Goal: Transaction & Acquisition: Purchase product/service

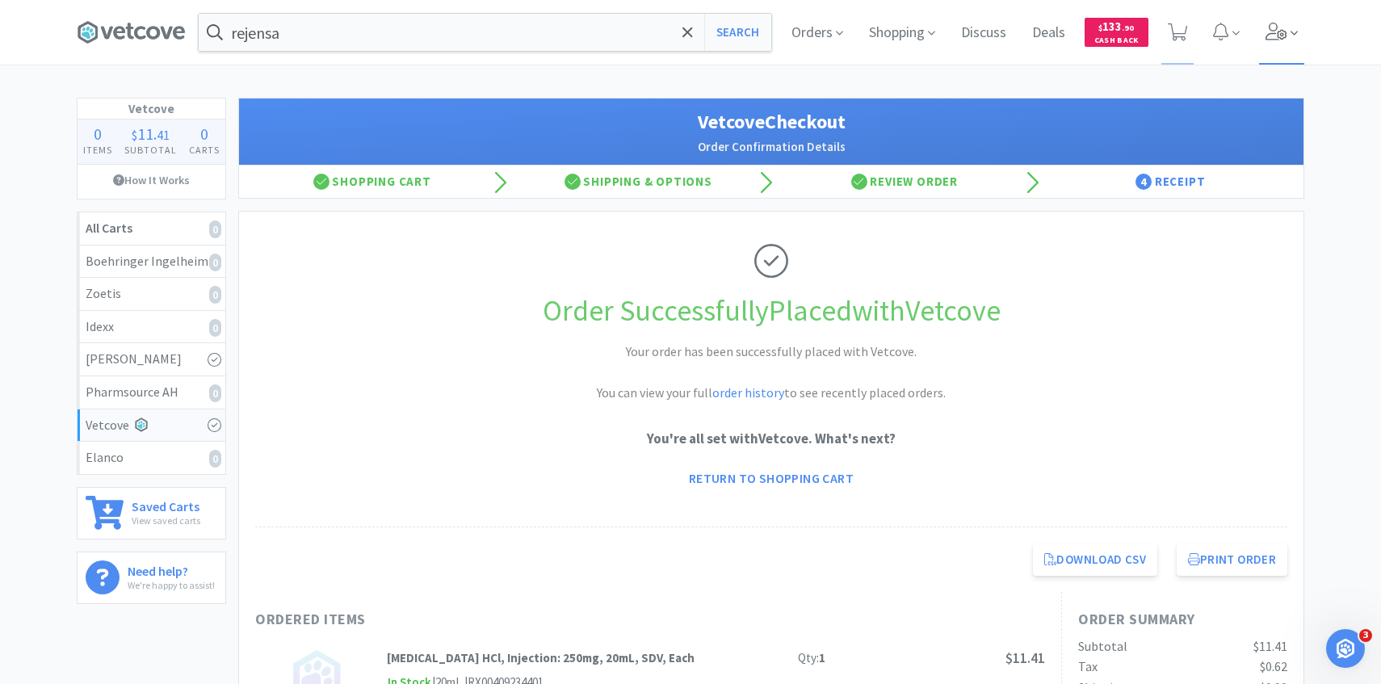
click at [1279, 31] on icon at bounding box center [1277, 32] width 22 height 18
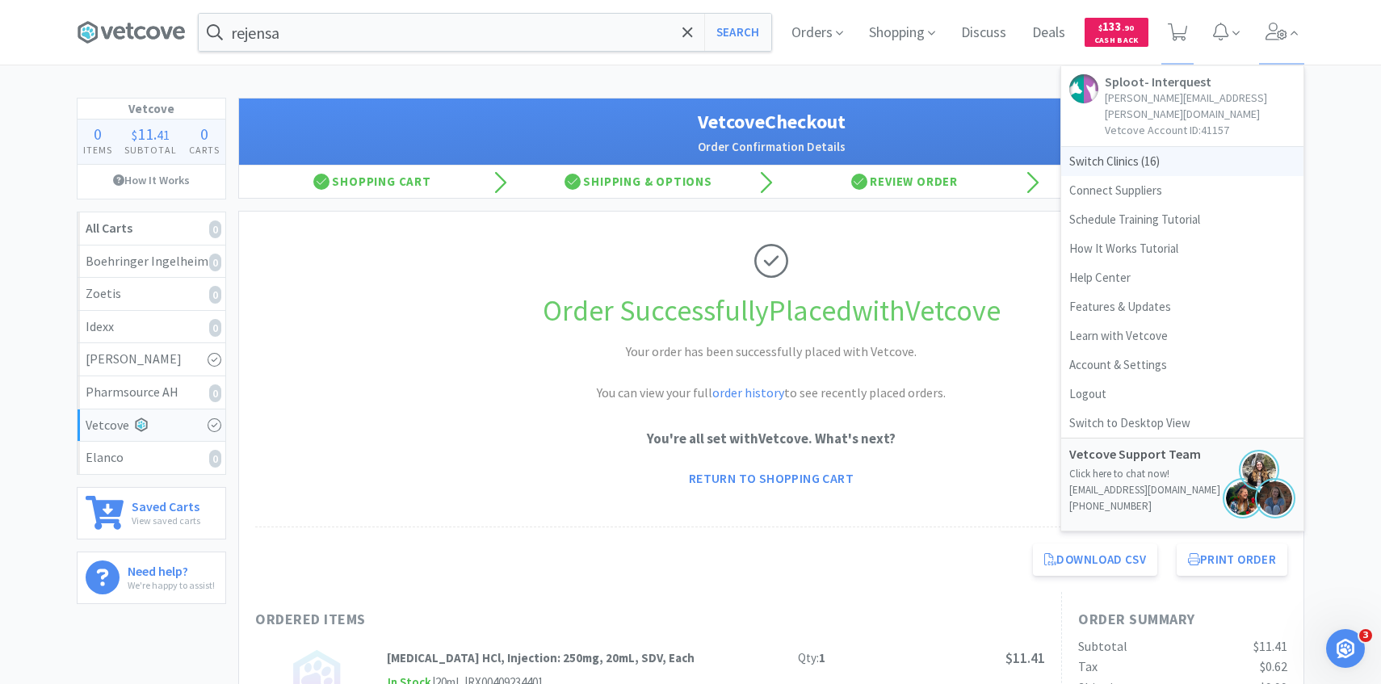
click at [1194, 153] on span "Switch Clinics ( 16 )" at bounding box center [1182, 161] width 242 height 29
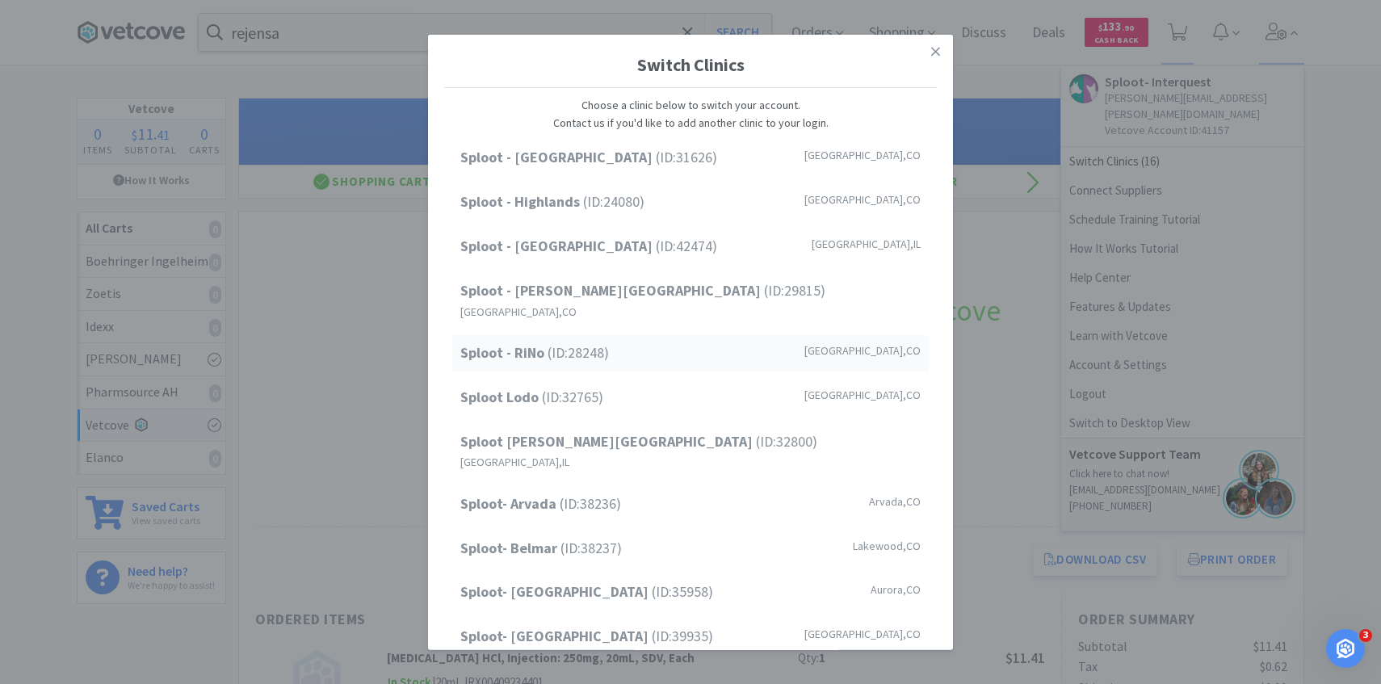
scroll to position [206, 0]
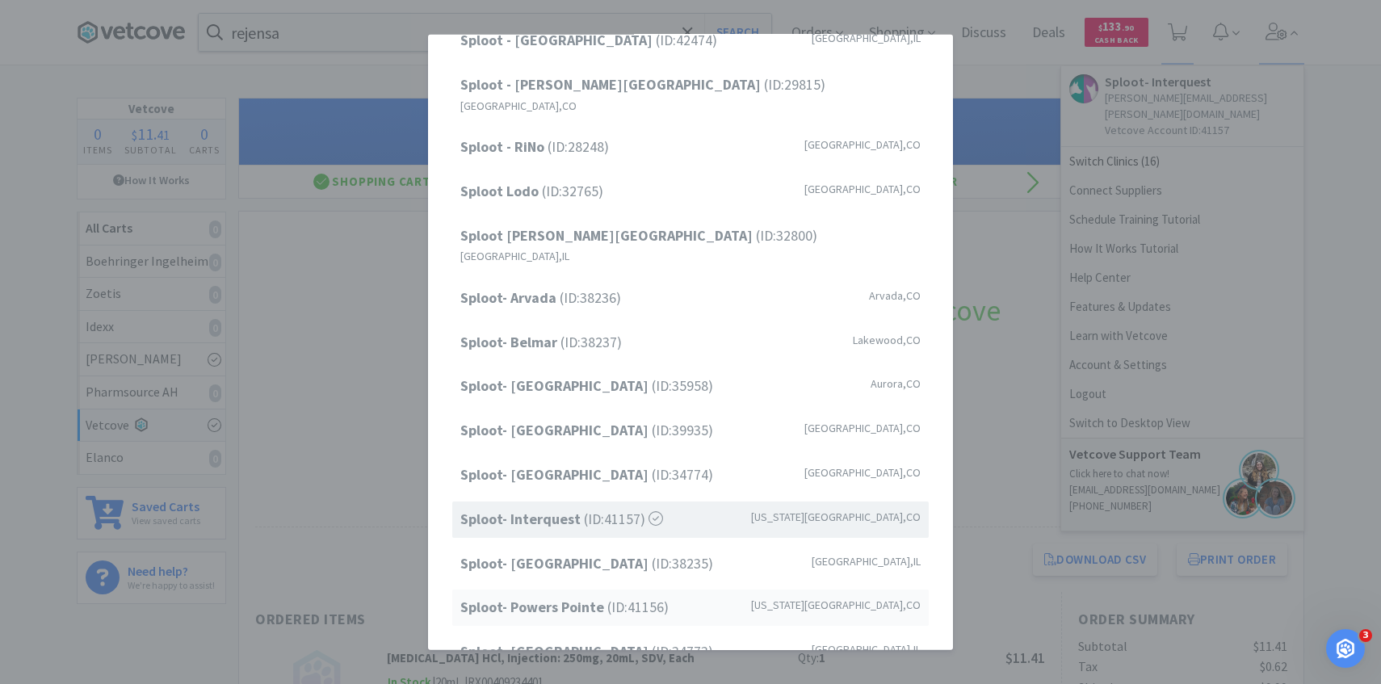
click at [610, 596] on span "Sploot- Powers Pointe (ID: 41156 )" at bounding box center [564, 607] width 208 height 23
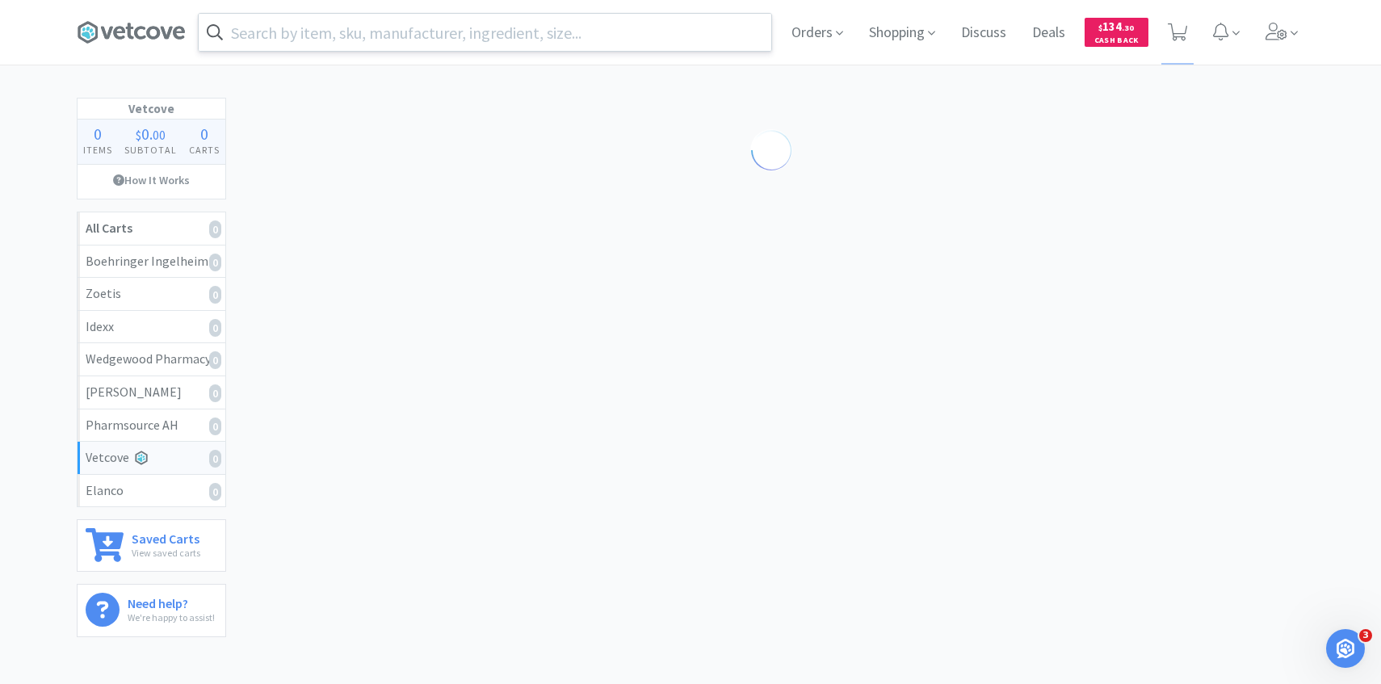
click at [666, 41] on input "text" at bounding box center [485, 32] width 573 height 37
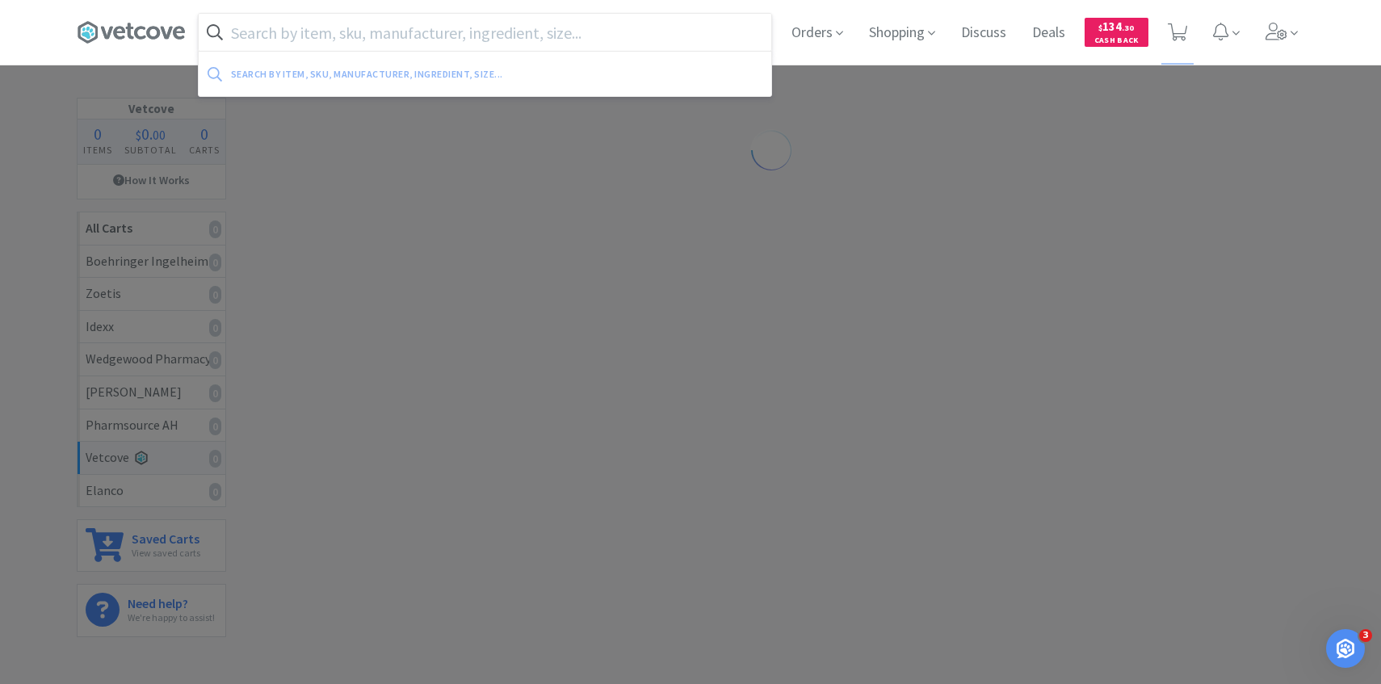
paste input "078085632"
type input "078085632"
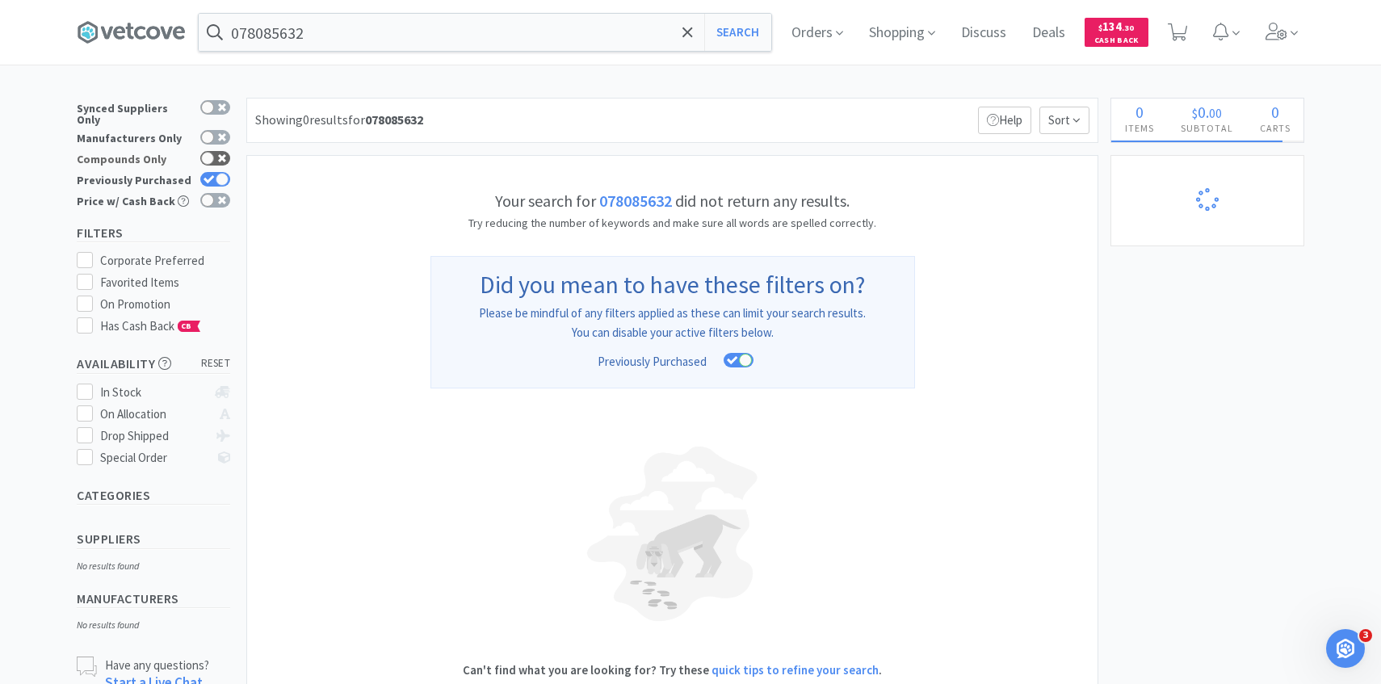
click at [215, 156] on div at bounding box center [215, 158] width 30 height 15
checkbox input "true"
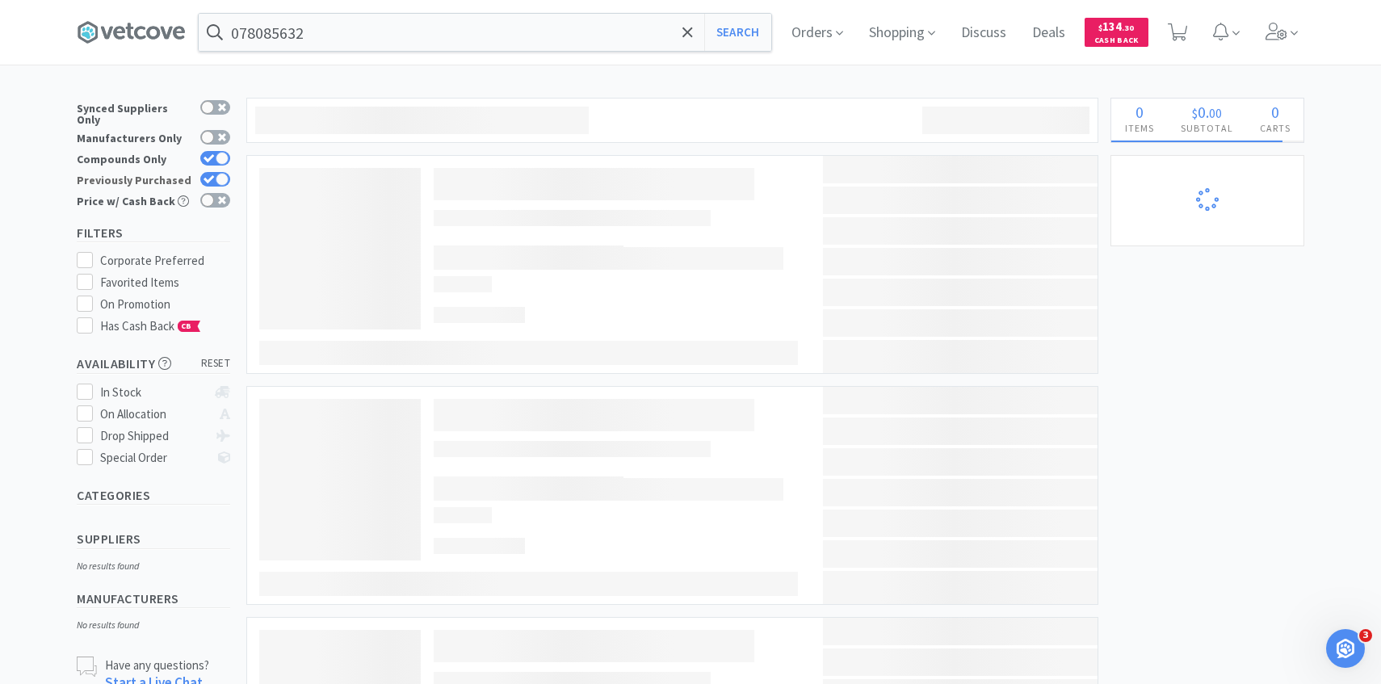
click at [216, 173] on div at bounding box center [222, 179] width 13 height 13
checkbox input "false"
click at [216, 152] on div at bounding box center [222, 158] width 13 height 13
checkbox input "false"
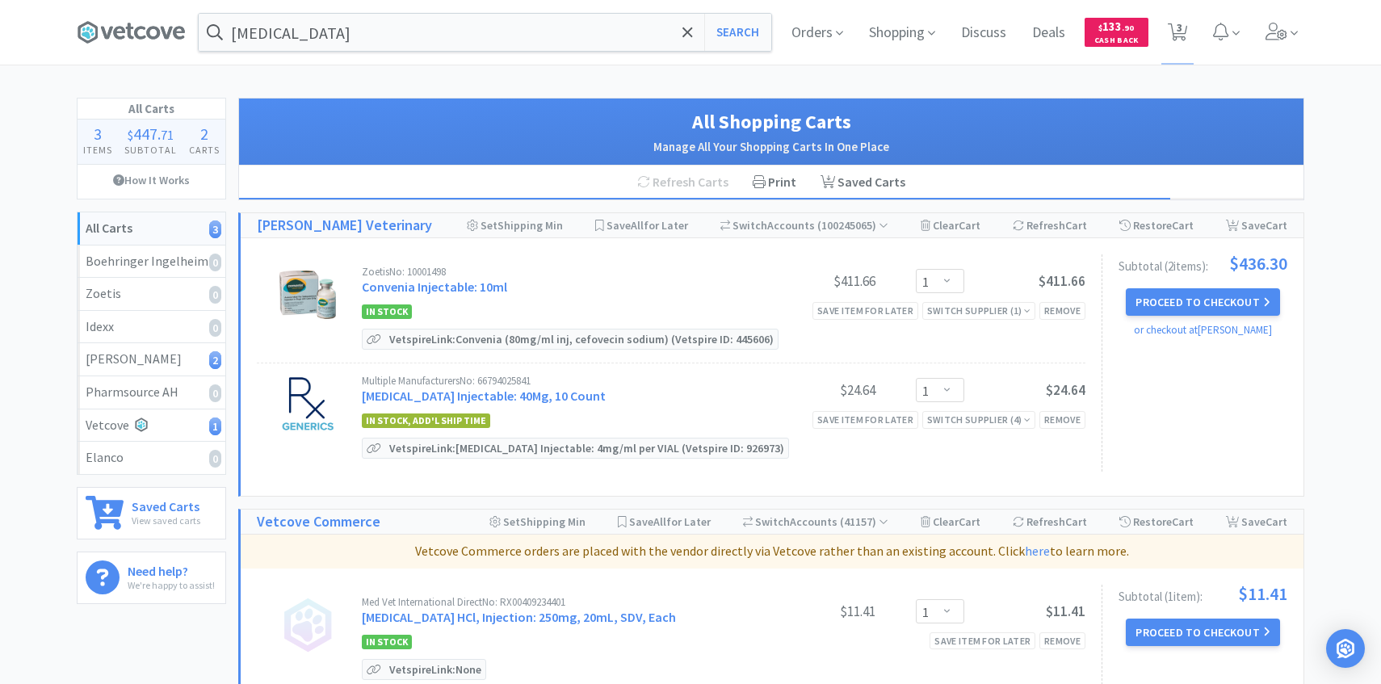
select select "1"
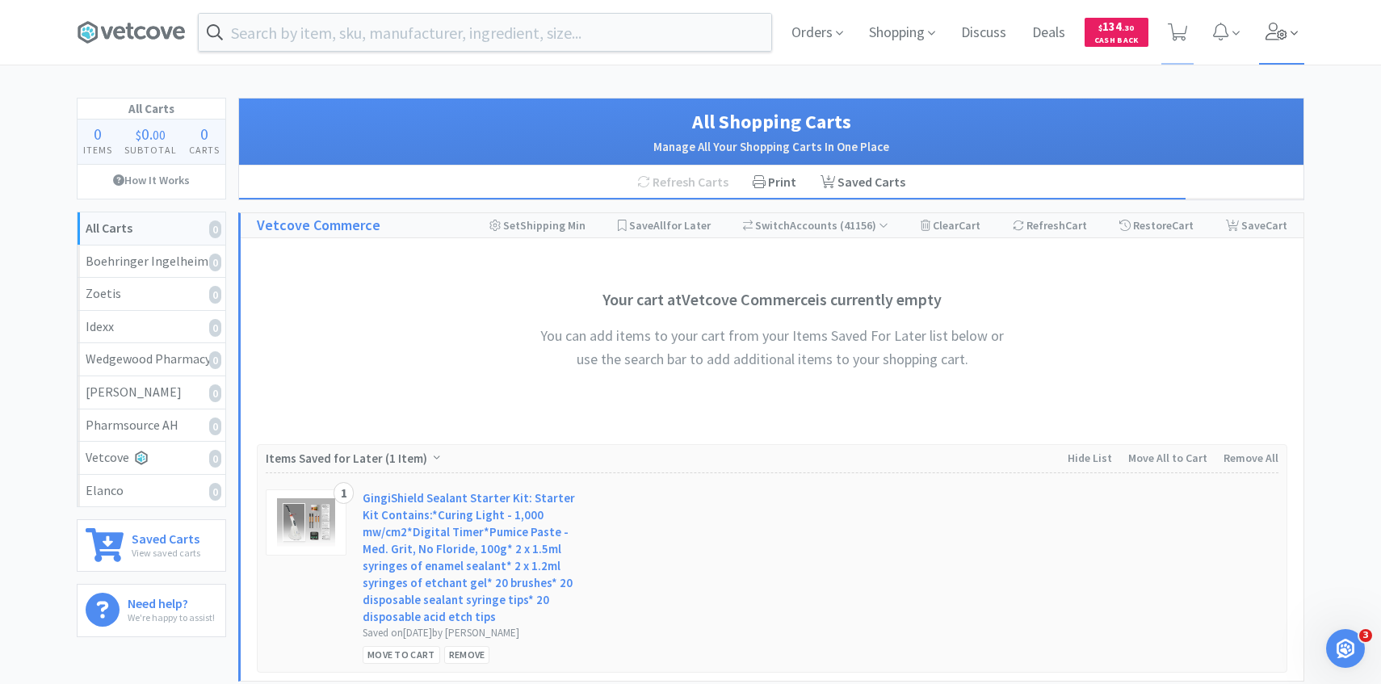
click at [1294, 40] on span at bounding box center [1294, 33] width 7 height 19
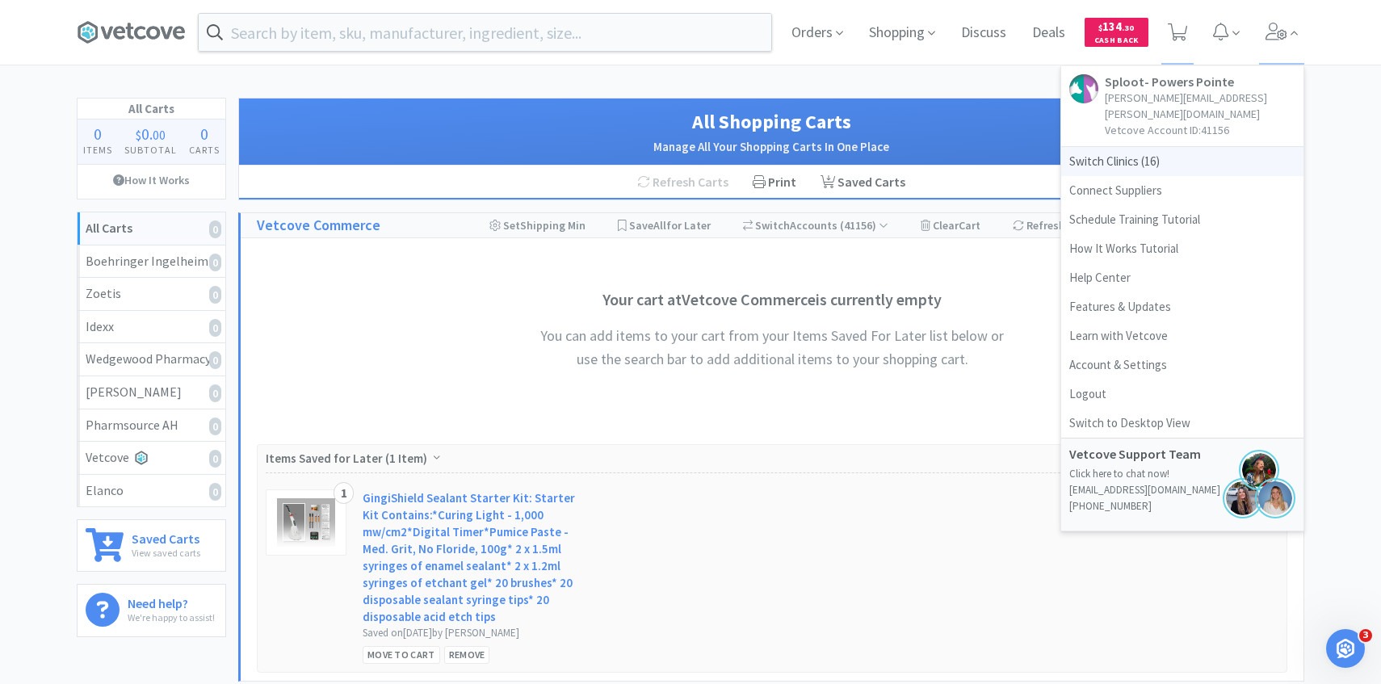
click at [1119, 147] on span "Switch Clinics ( 16 )" at bounding box center [1182, 161] width 242 height 29
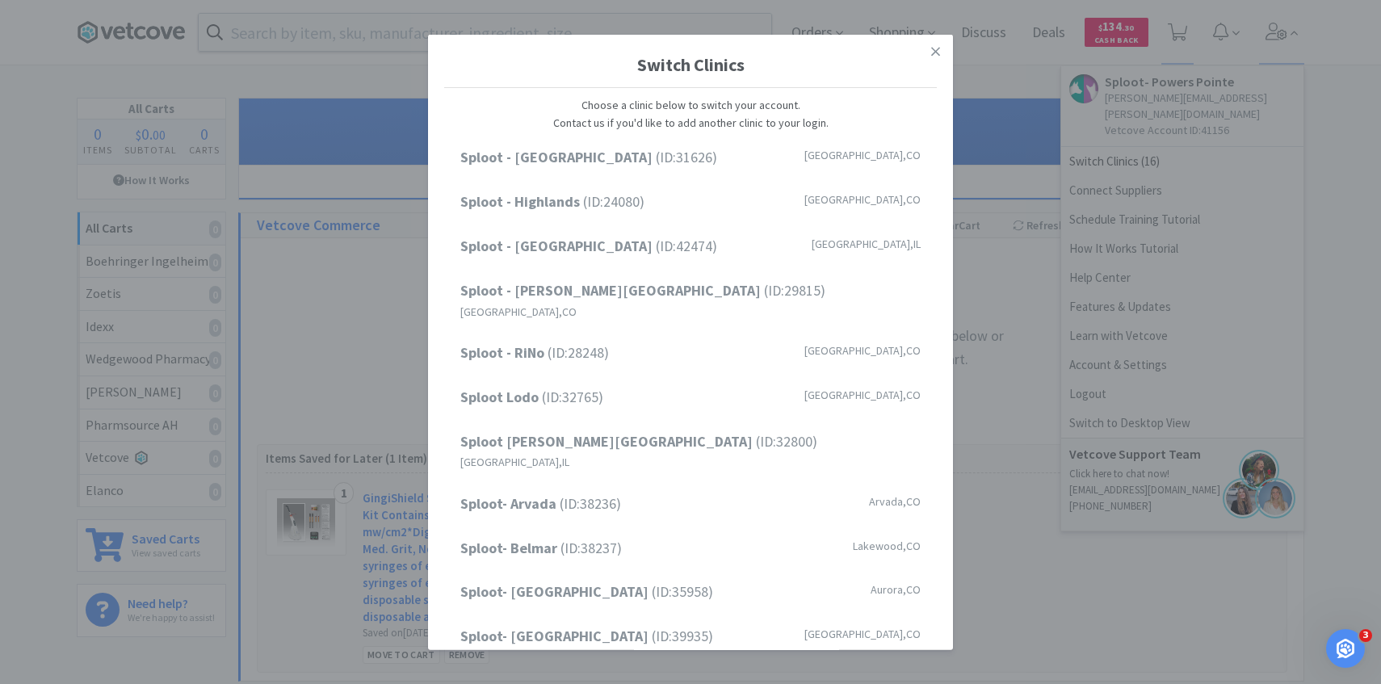
scroll to position [206, 0]
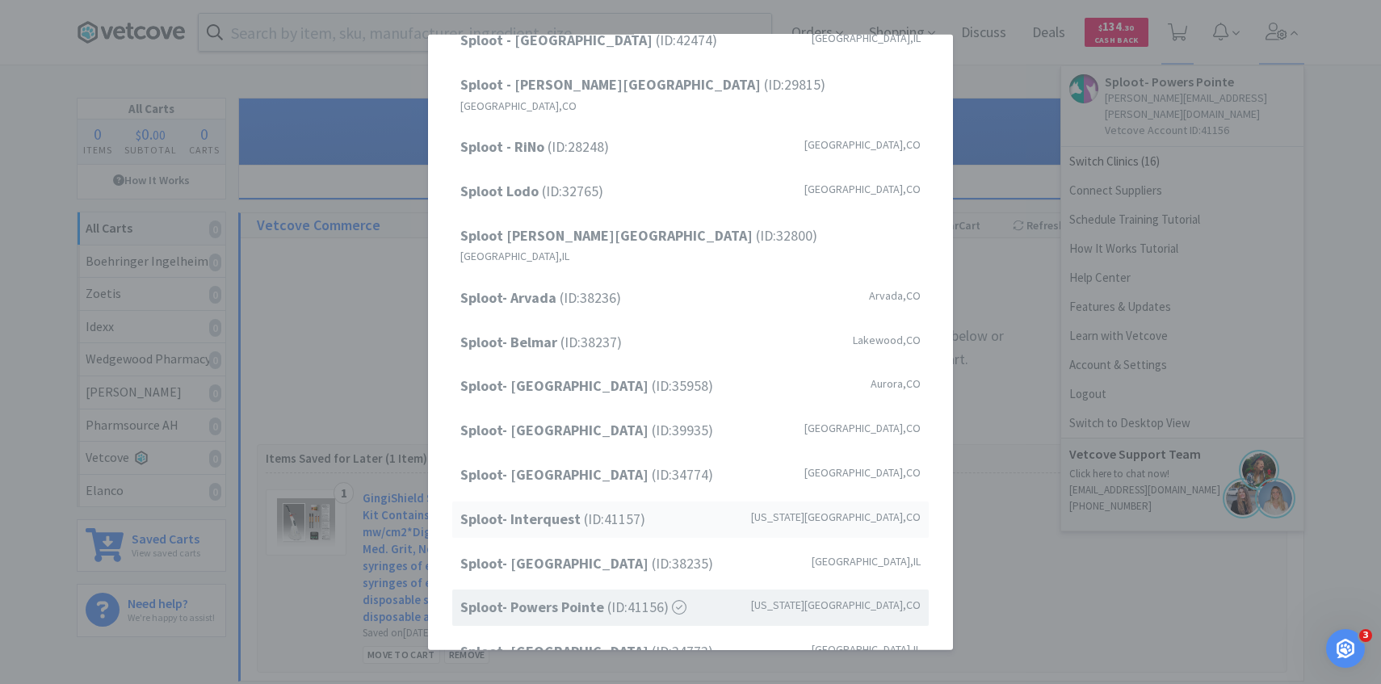
click at [610, 502] on div "Sploot- Interquest (ID: 41157 ) Colorado Springs , CO" at bounding box center [690, 520] width 477 height 36
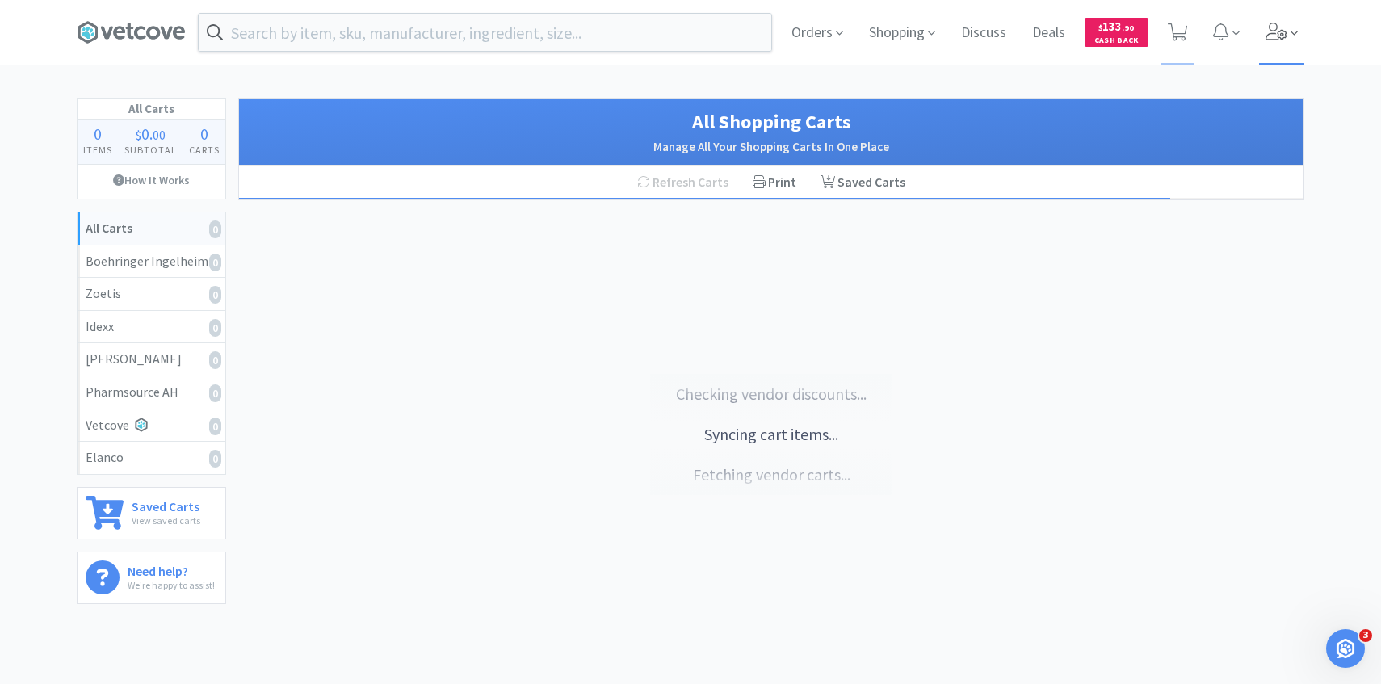
click at [1301, 32] on span at bounding box center [1282, 32] width 46 height 65
click at [1289, 44] on span at bounding box center [1282, 32] width 46 height 65
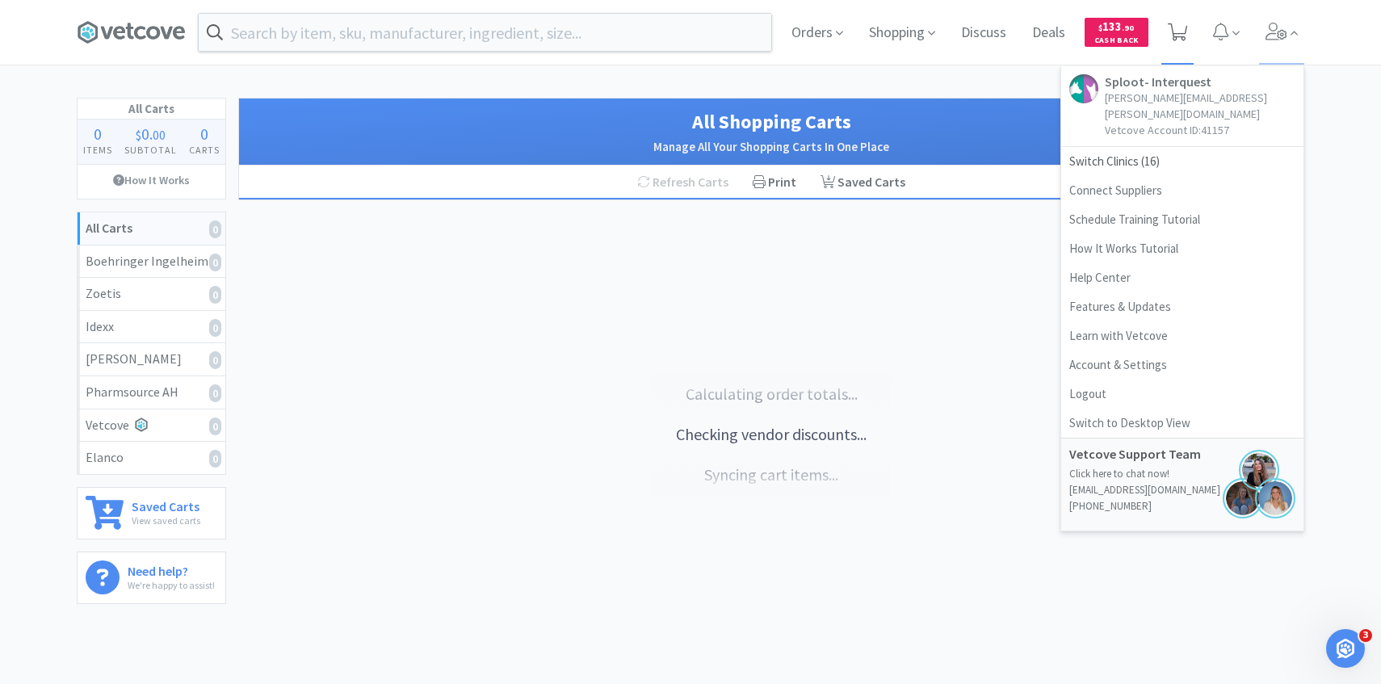
click at [1188, 43] on span at bounding box center [1178, 32] width 33 height 65
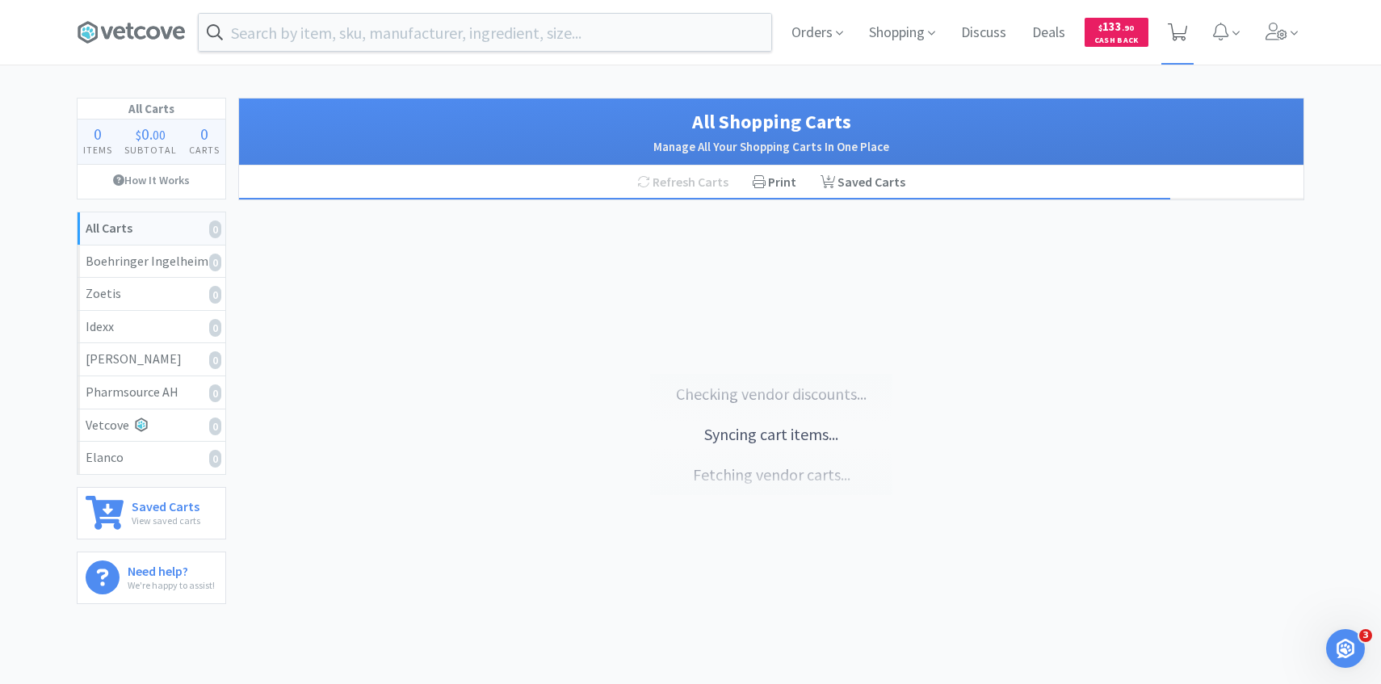
click at [1178, 45] on span at bounding box center [1178, 32] width 33 height 65
click at [1187, 38] on icon at bounding box center [1178, 32] width 20 height 18
click at [1266, 36] on icon at bounding box center [1277, 32] width 23 height 18
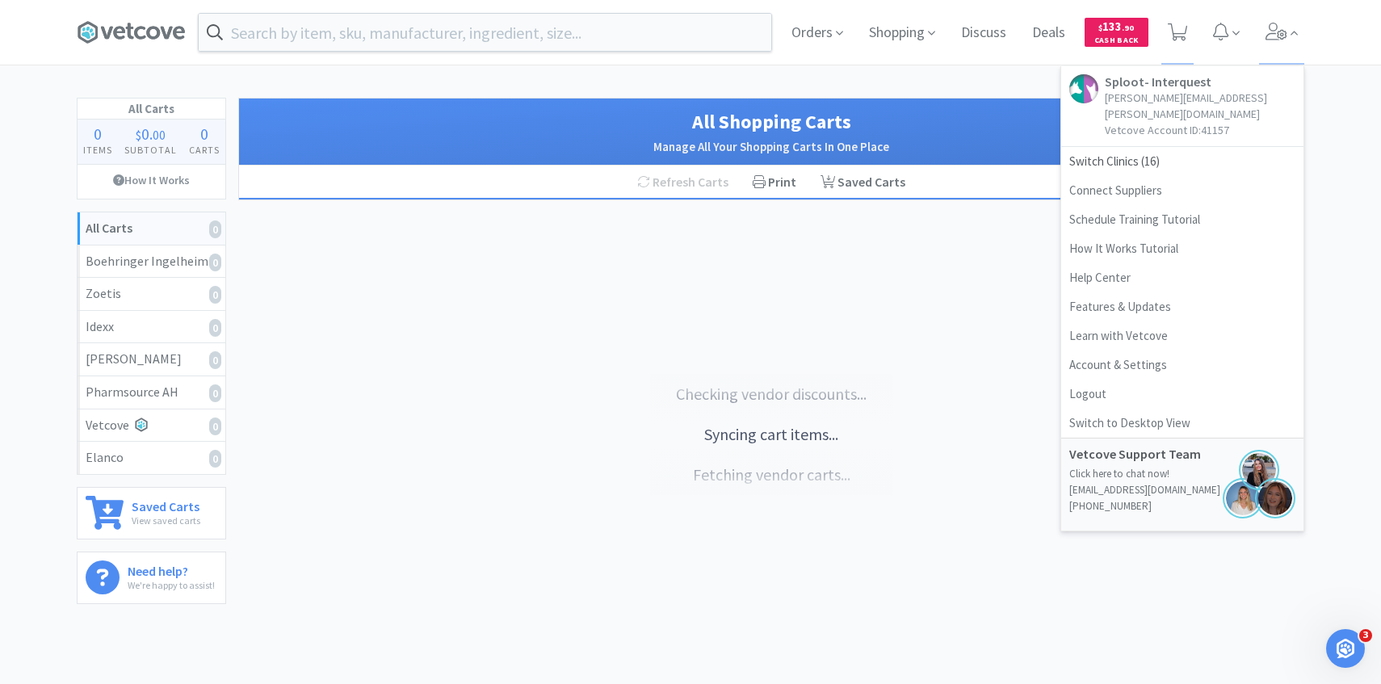
click at [830, 270] on div "Fetching vendor carts... Calculating order totals... Checking vendor discounts.…" at bounding box center [771, 393] width 646 height 363
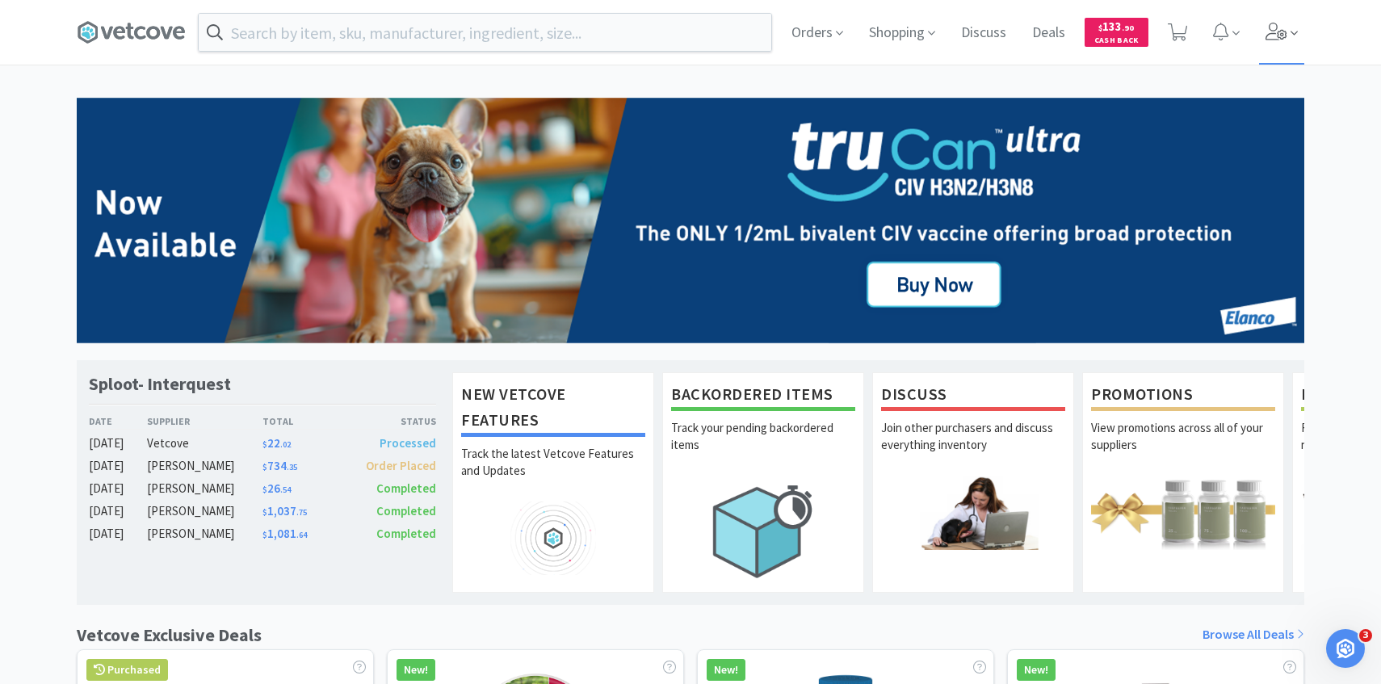
click at [1289, 58] on span at bounding box center [1282, 32] width 46 height 65
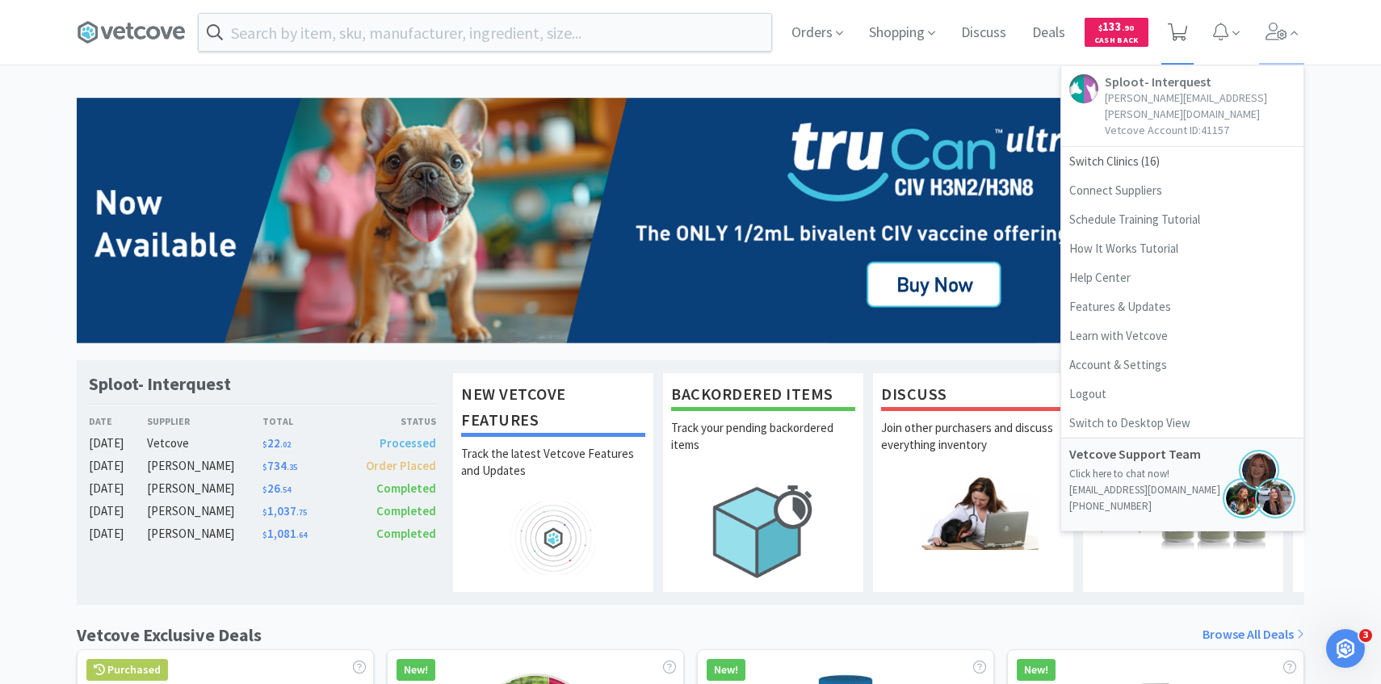
click at [1181, 44] on span at bounding box center [1178, 32] width 33 height 65
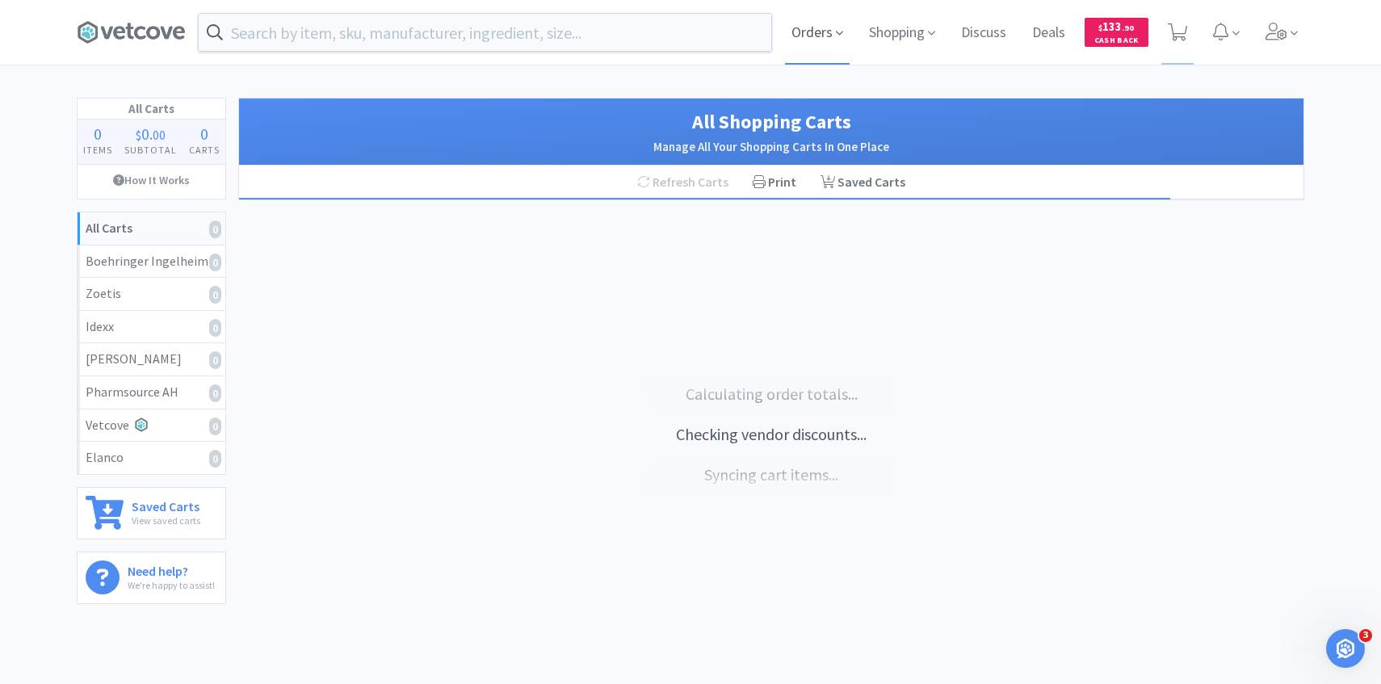
click at [818, 24] on span "Orders" at bounding box center [817, 32] width 65 height 65
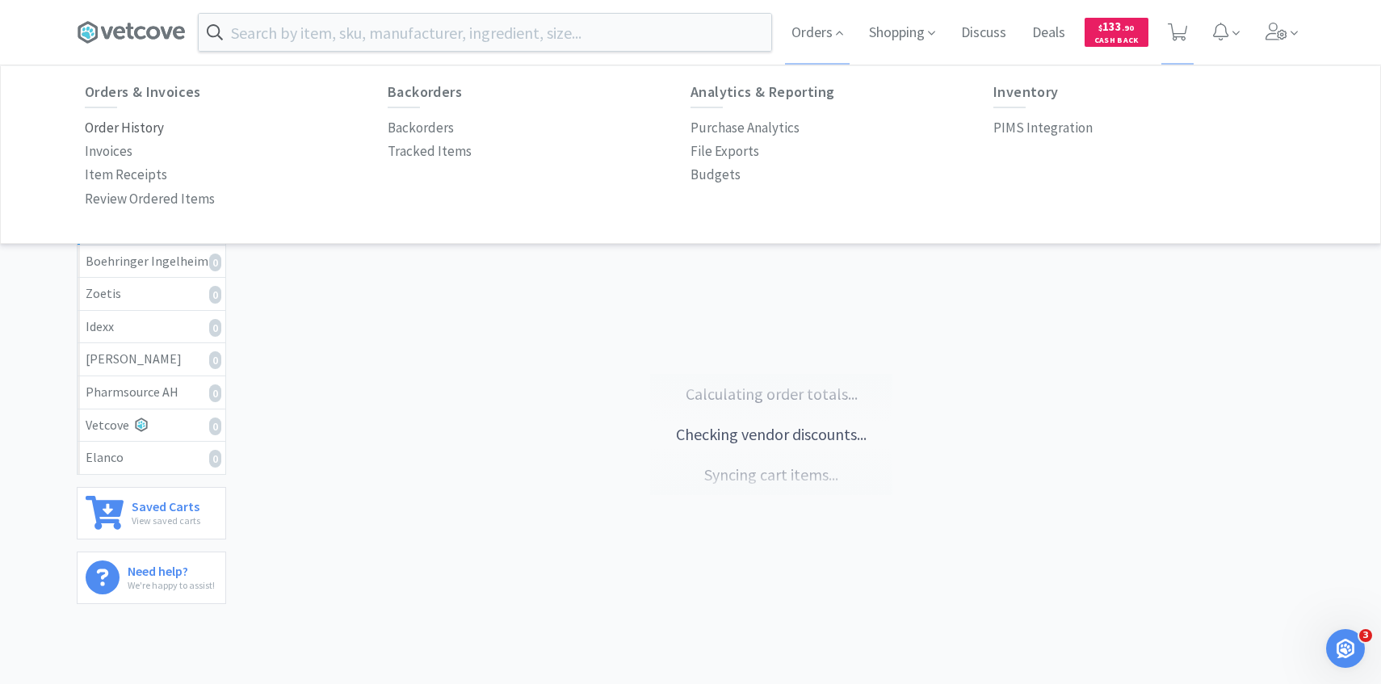
click at [144, 132] on p "Order History" at bounding box center [124, 128] width 79 height 22
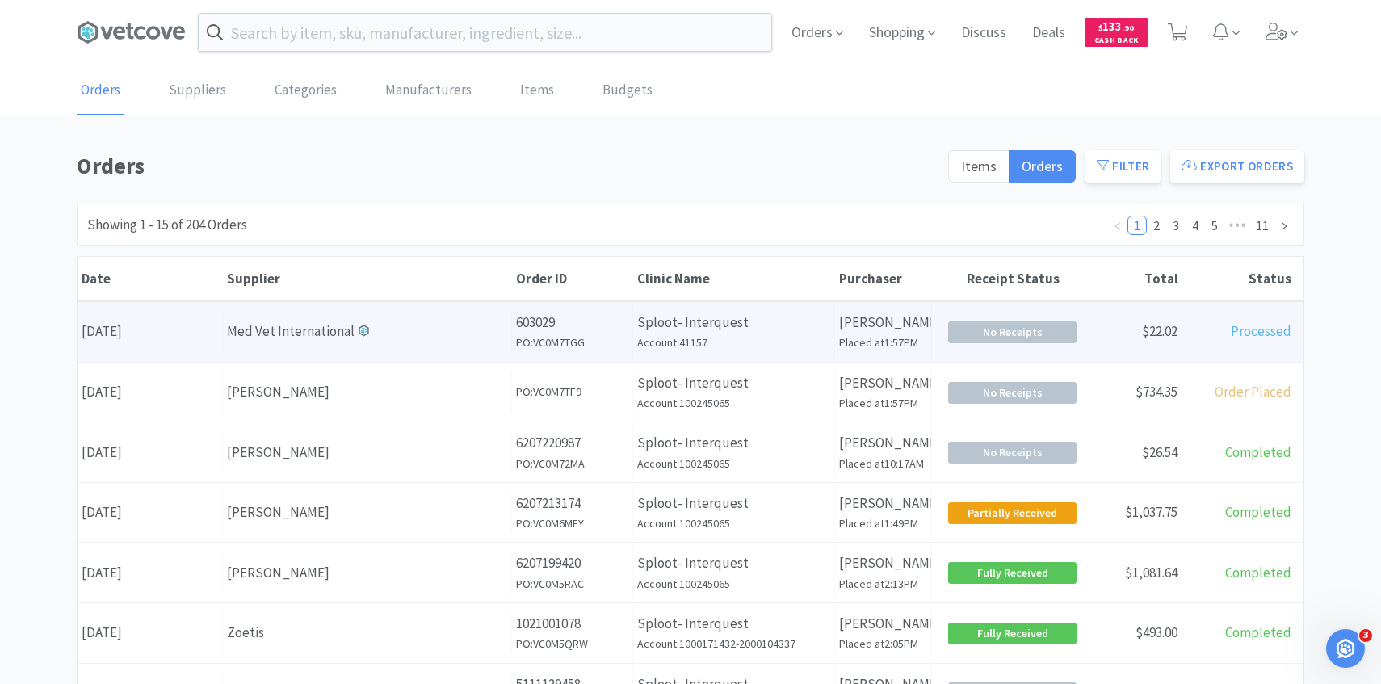
click at [376, 328] on div "Med Vet International" at bounding box center [367, 332] width 280 height 22
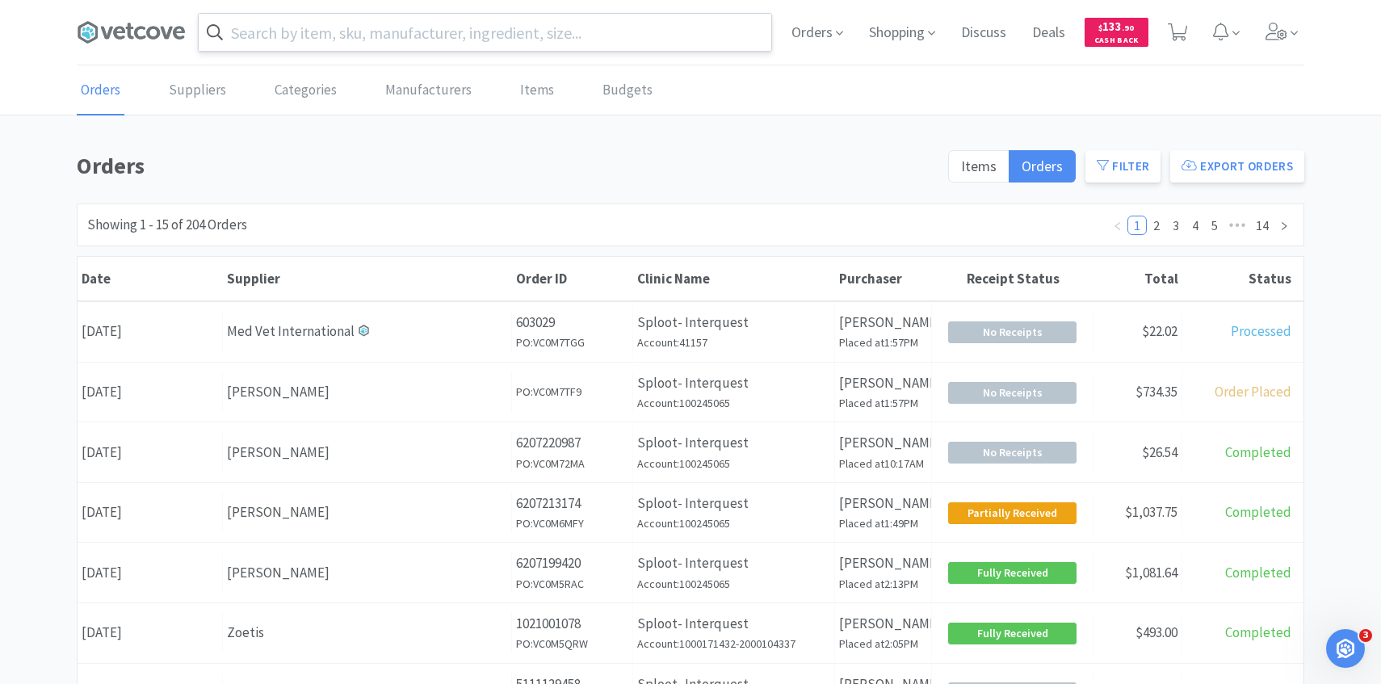
click at [446, 14] on input "text" at bounding box center [485, 32] width 573 height 37
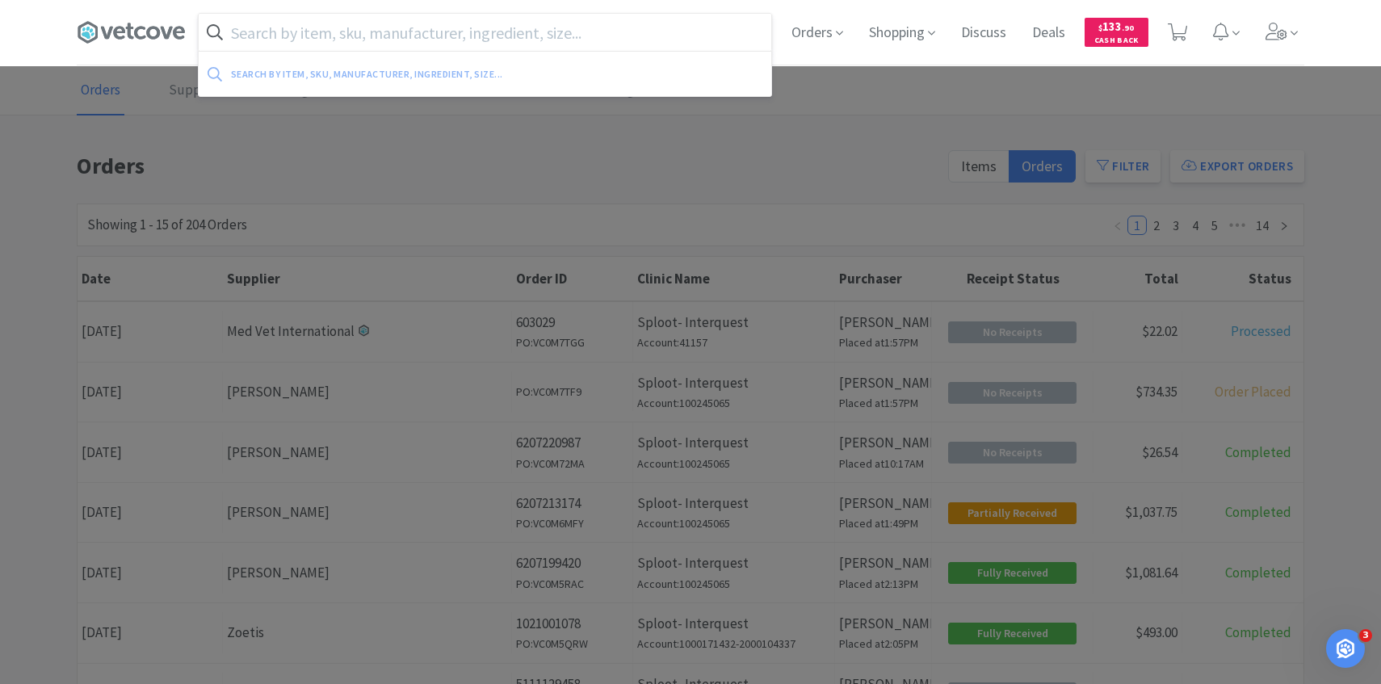
paste input "Hey team, Can we bump Ash’s hourly rate up by $1 starting today? Let me know on…"
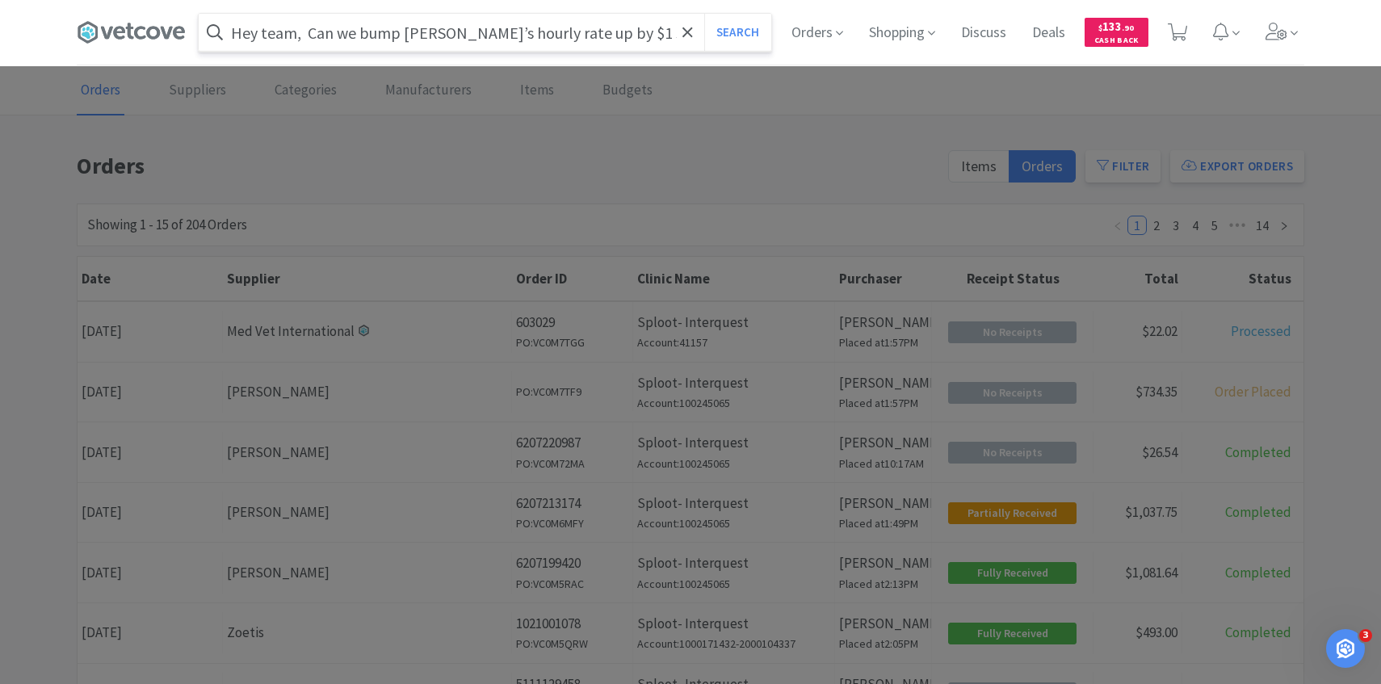
type input "Hey team, Can we bump Ash’s hourly rate up by $1 starting today? Let me know on…"
click at [276, 26] on input "Hey team, Can we bump Ash’s hourly rate up by $1 starting today? Let me know on…" at bounding box center [485, 32] width 573 height 37
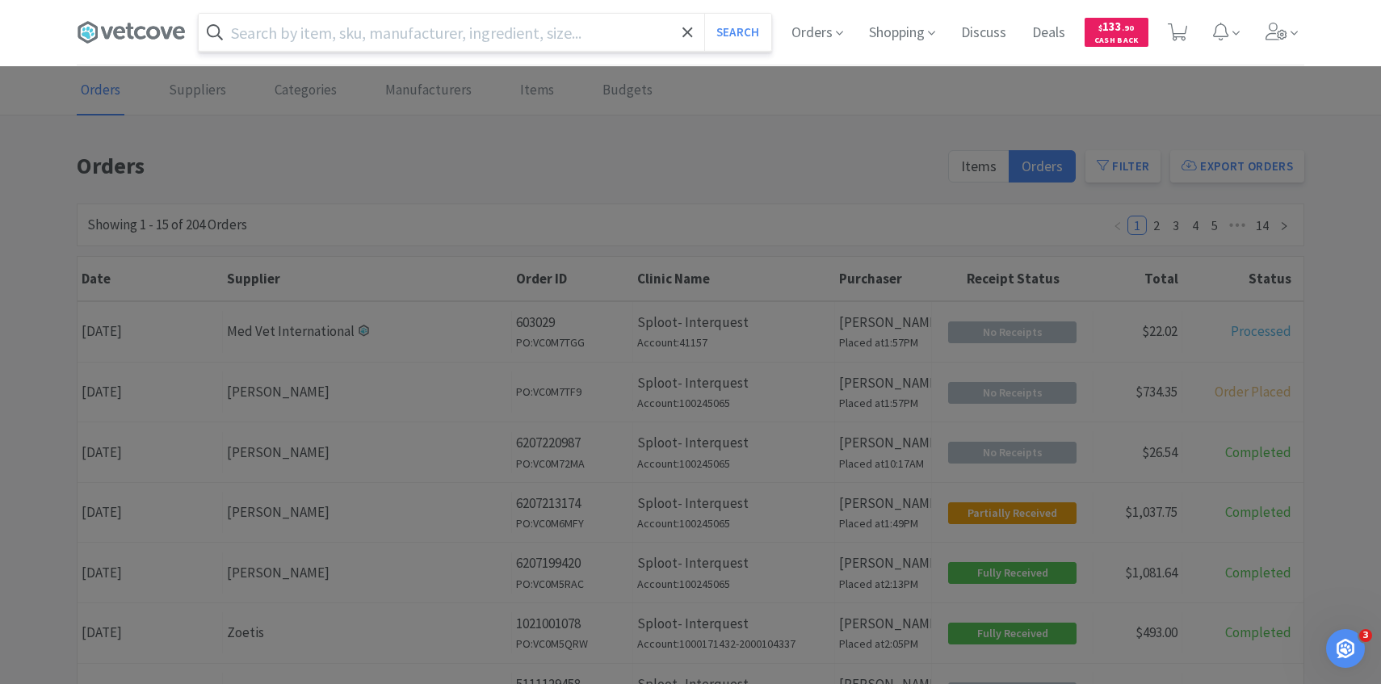
scroll to position [0, 0]
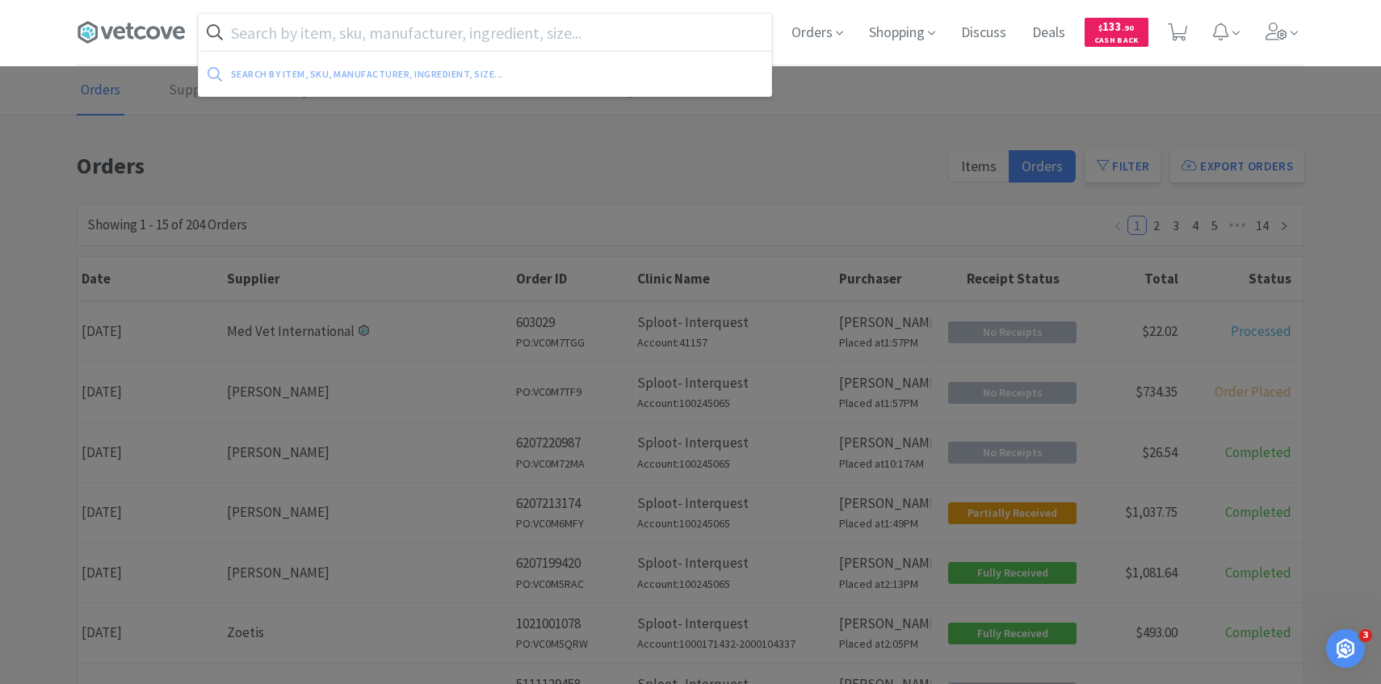
paste input "078085632"
type input "078085632"
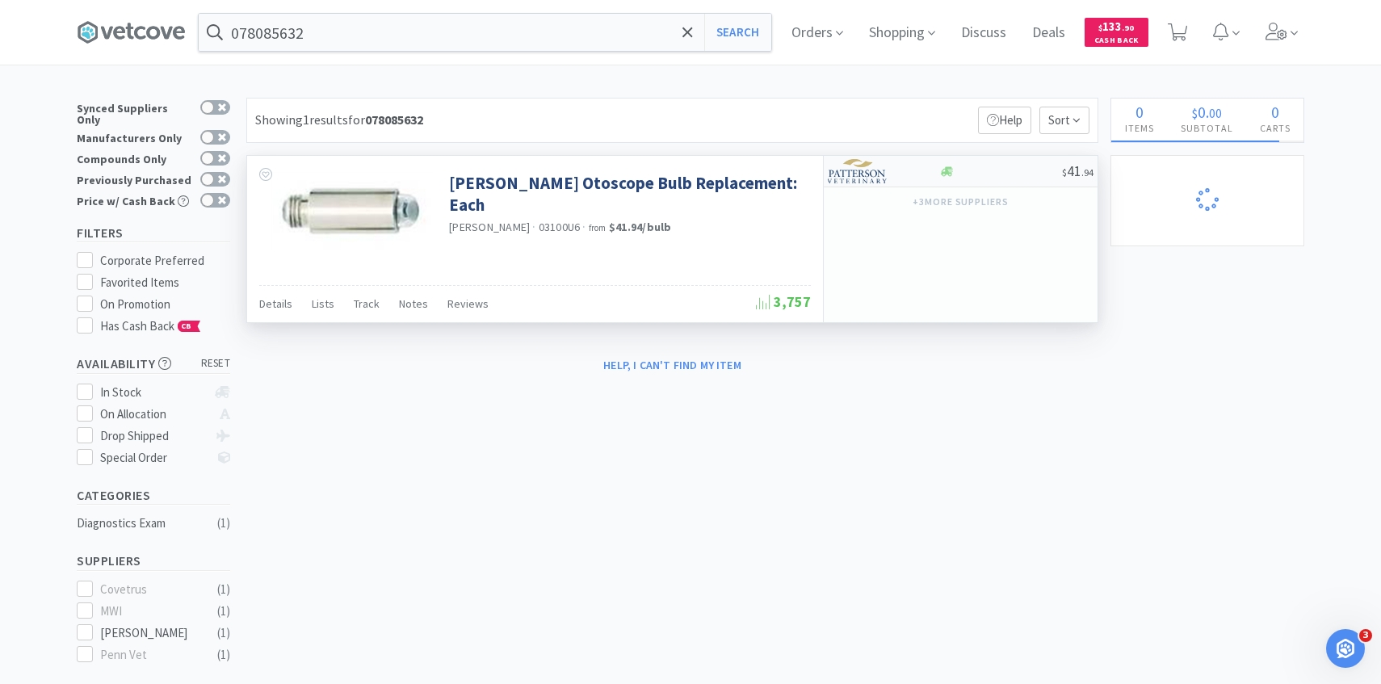
click at [895, 174] on div at bounding box center [872, 171] width 89 height 27
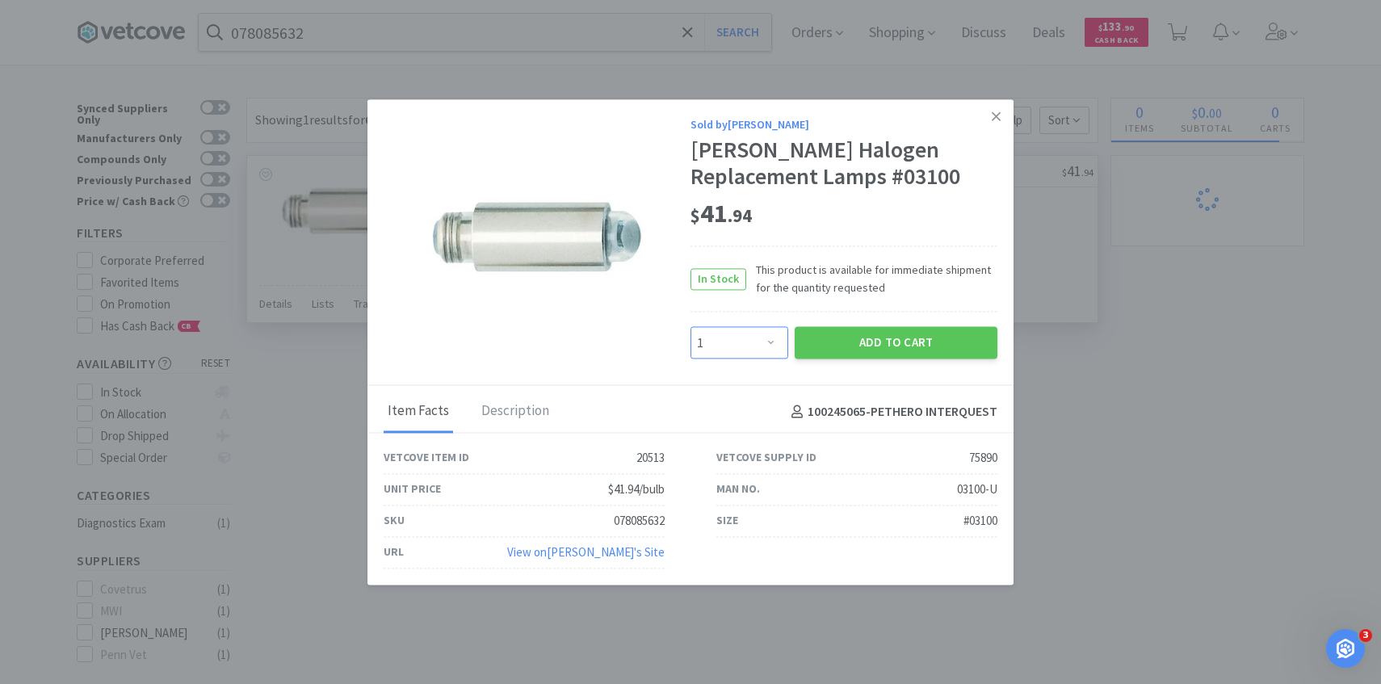
click at [727, 340] on select "Enter Quantity 1 2 3 4 5 6 7 8 9 10 11 12 13 14 15 16 17 18 19 20 Enter Quantity" at bounding box center [740, 343] width 98 height 32
click at [691, 327] on select "Enter Quantity 1 2 3 4 5 6 7 8 9 10 11 12 13 14 15 16 17 18 19 20 Enter Quantity" at bounding box center [740, 343] width 98 height 32
click at [767, 354] on select "Enter Quantity 1 2 3 4 5 6 7 8 9 10 11 12 13 14 15 16 17 18 19 20 Enter Quantity" at bounding box center [740, 343] width 98 height 32
select select "2"
click at [691, 327] on select "Enter Quantity 1 2 3 4 5 6 7 8 9 10 11 12 13 14 15 16 17 18 19 20 Enter Quantity" at bounding box center [740, 343] width 98 height 32
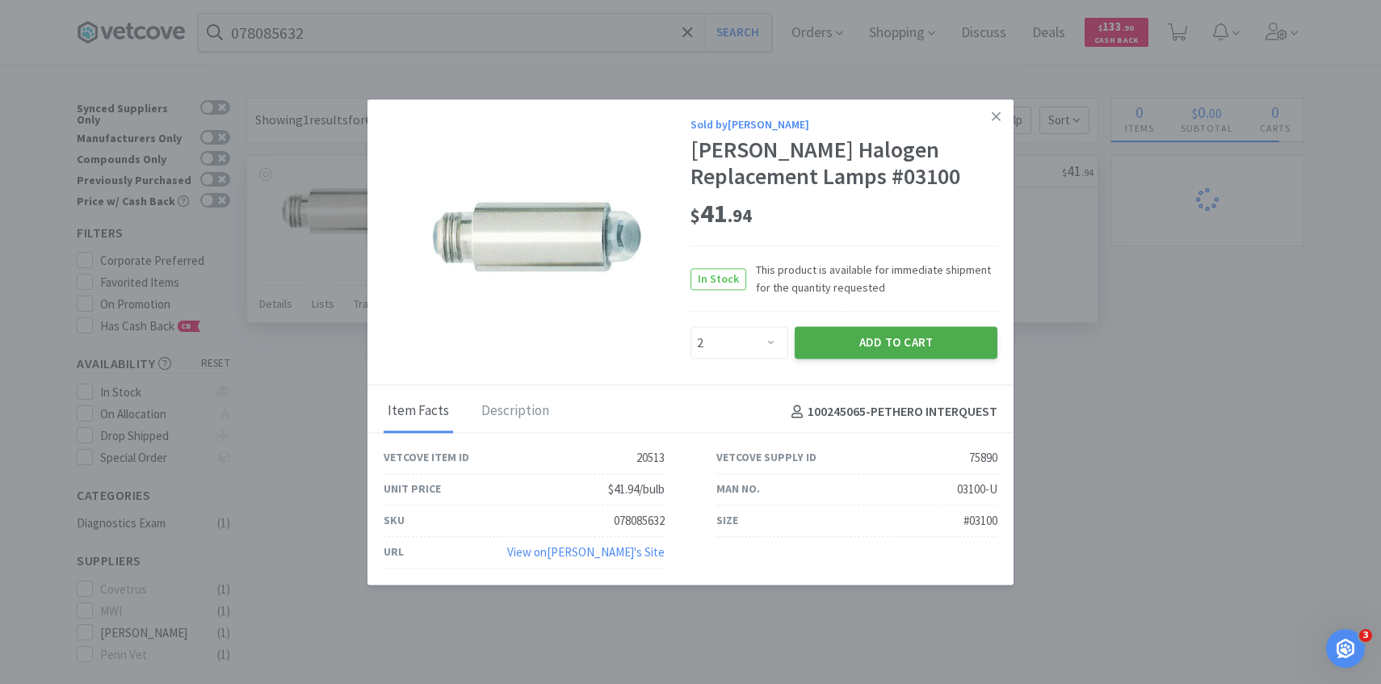
click at [863, 345] on button "Add to Cart" at bounding box center [896, 343] width 203 height 32
select select "2"
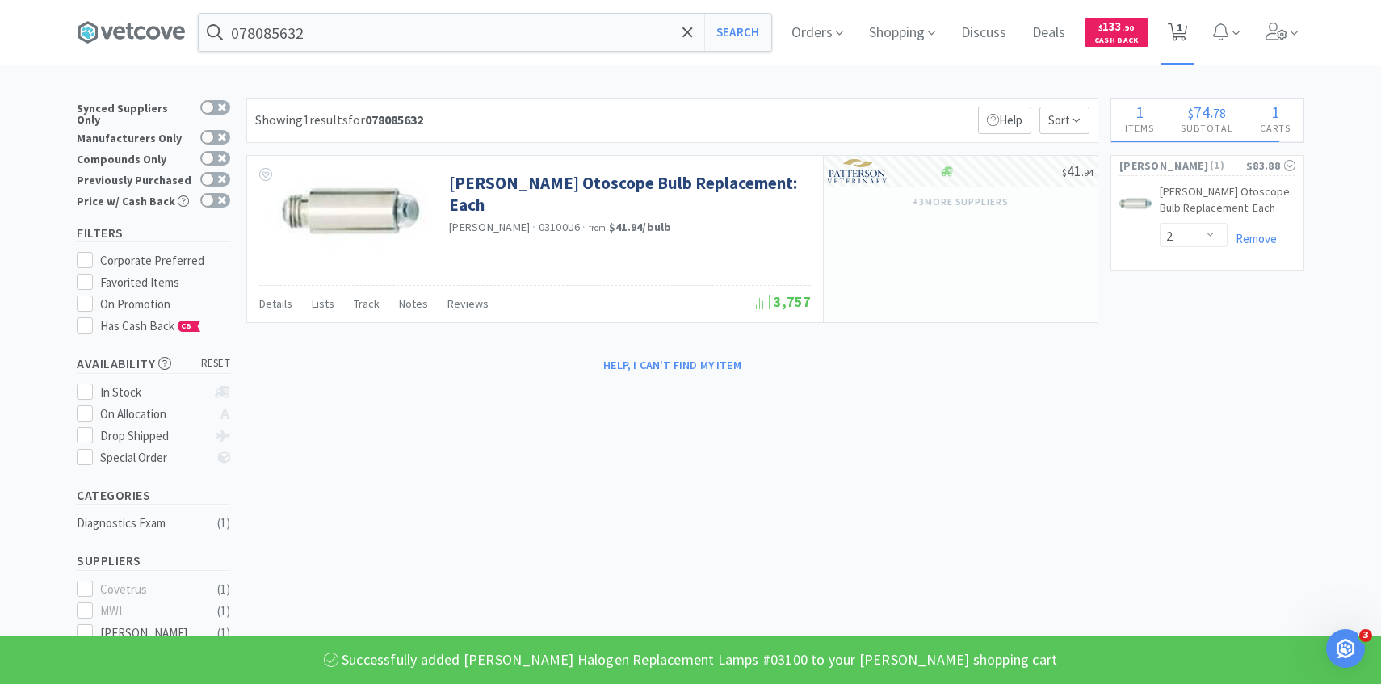
click at [1180, 48] on span "1" at bounding box center [1180, 27] width 6 height 65
select select "2"
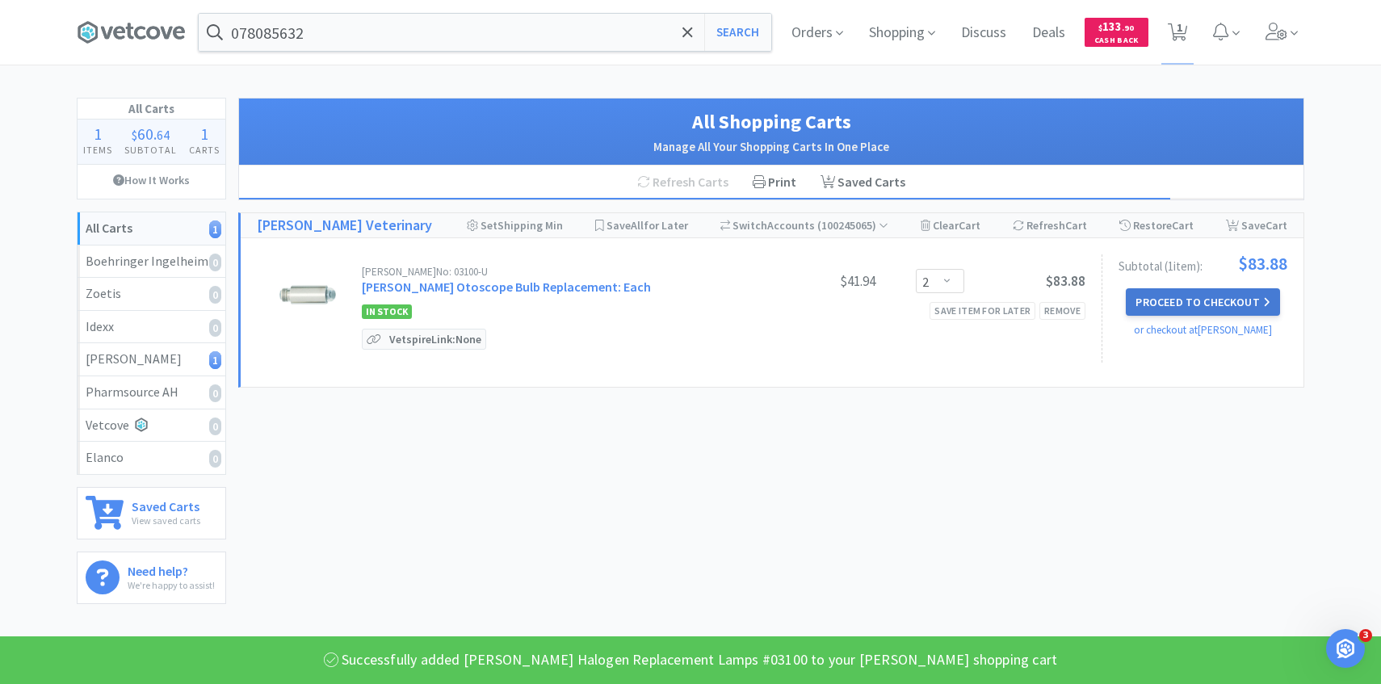
click at [1229, 300] on button "Proceed to Checkout" at bounding box center [1202, 301] width 153 height 27
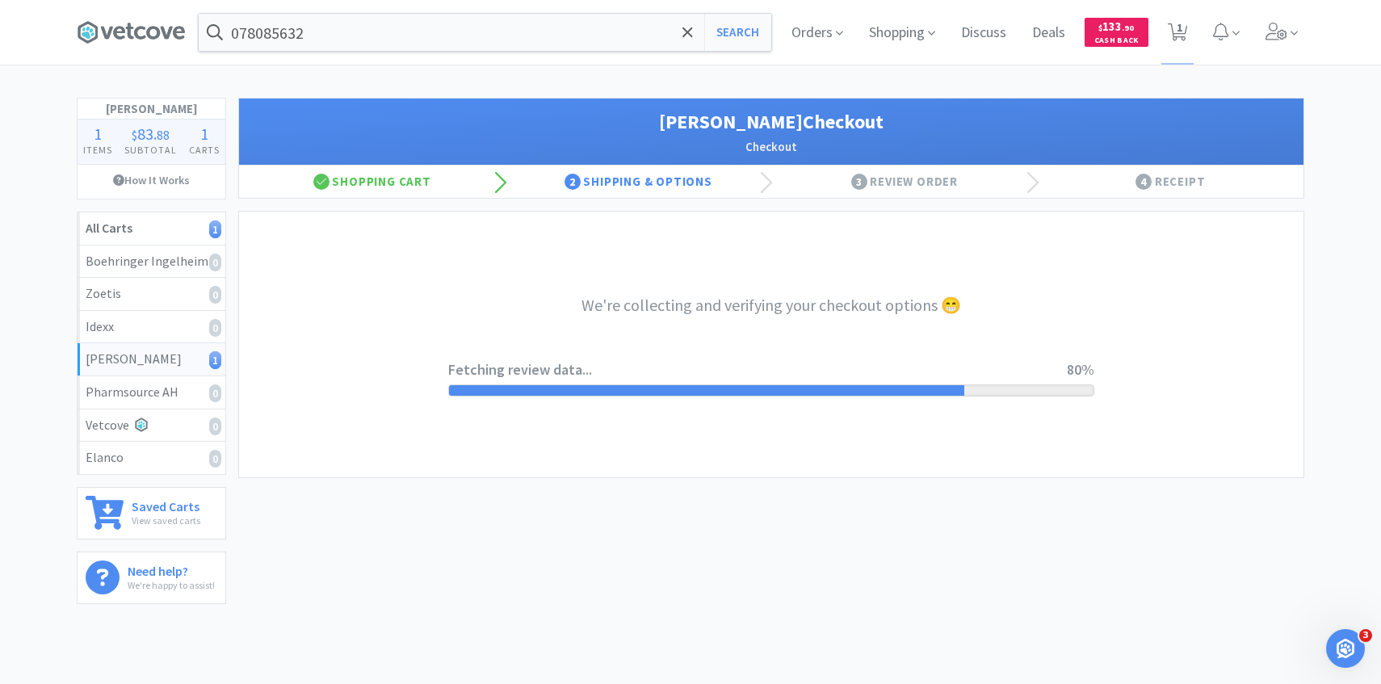
select select "1"
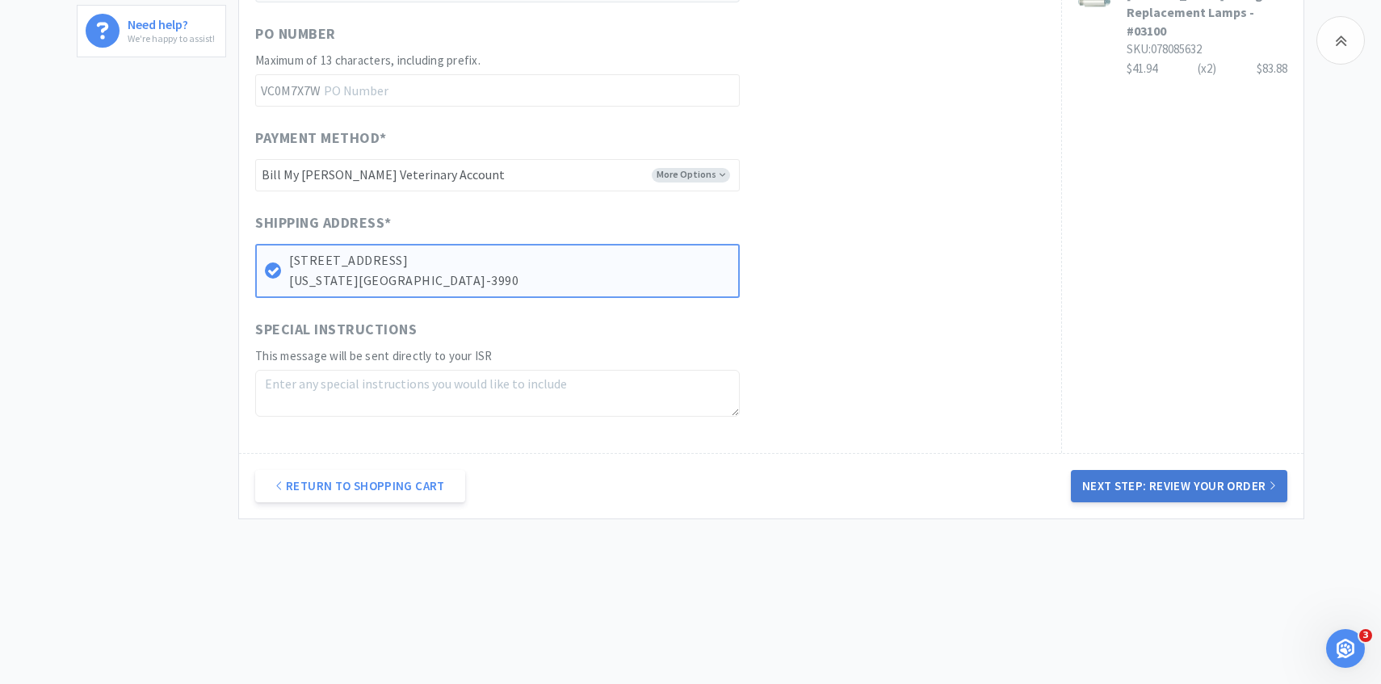
click at [1101, 487] on button "Next Step: Review Your Order" at bounding box center [1179, 486] width 216 height 32
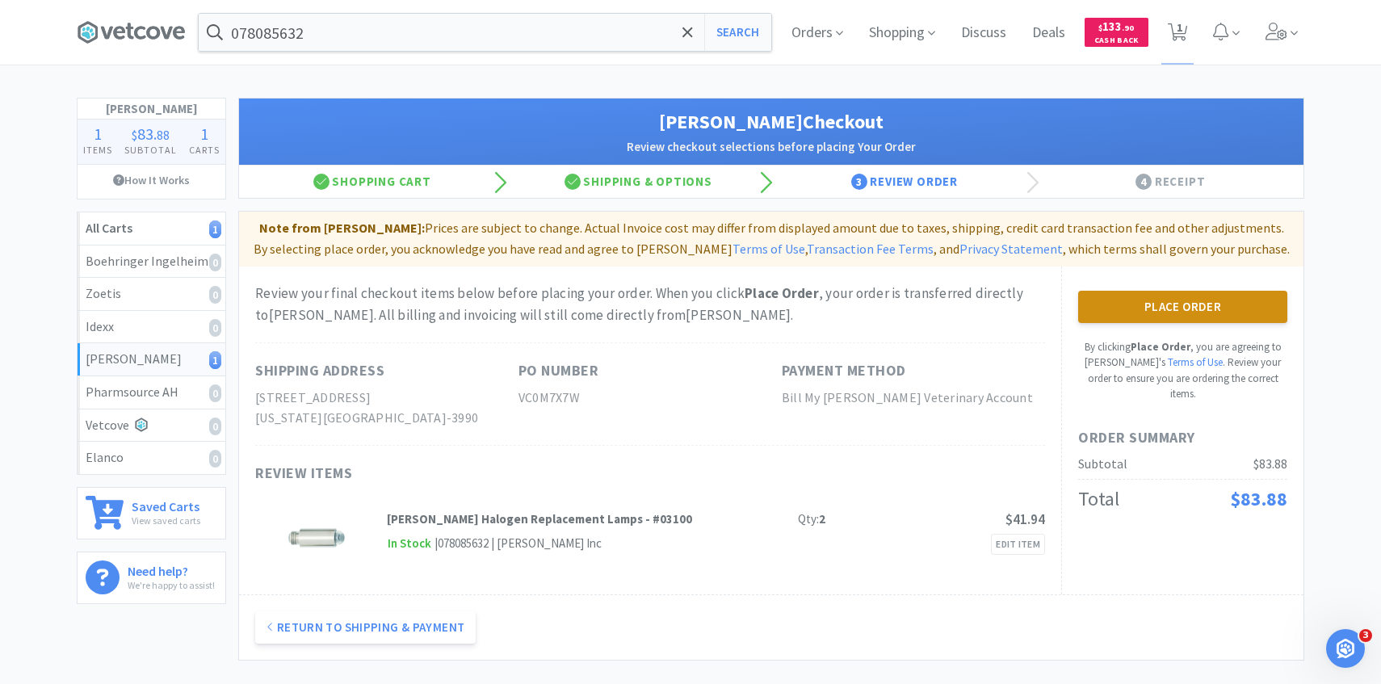
click at [1131, 311] on button "Place Order" at bounding box center [1182, 307] width 209 height 32
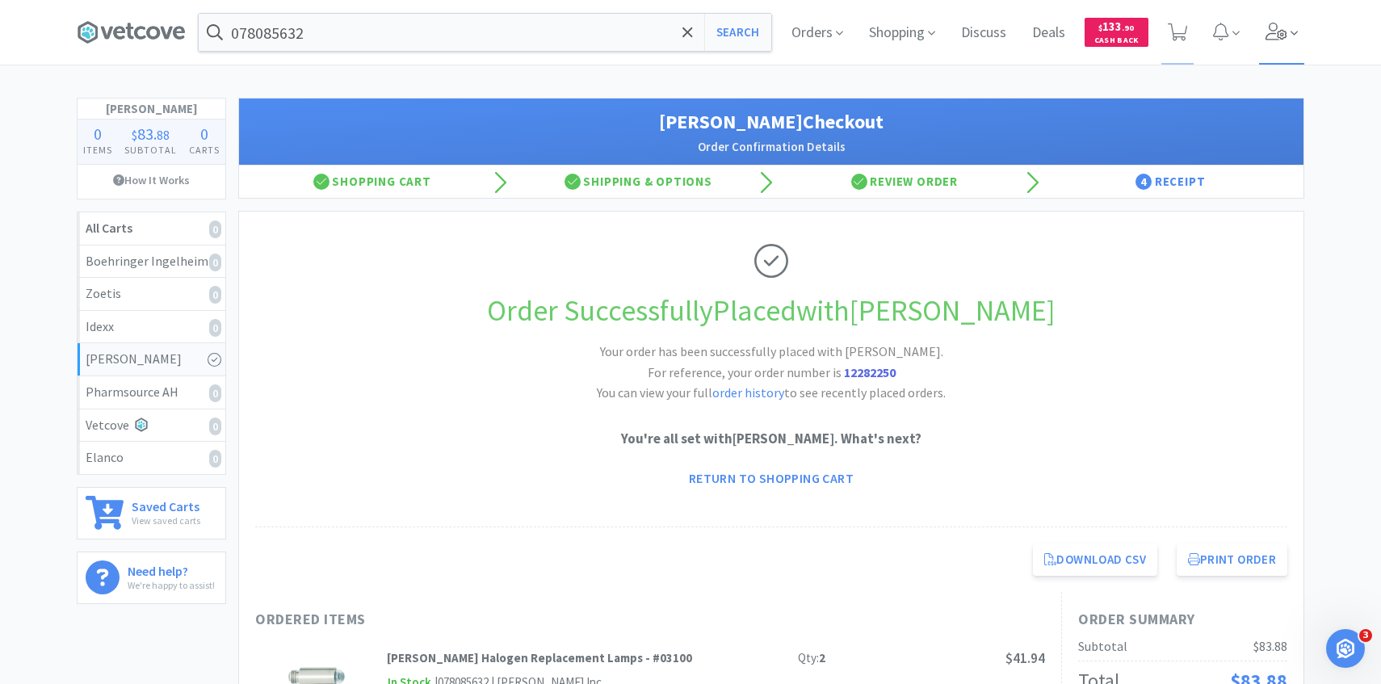
click at [1285, 41] on span at bounding box center [1282, 32] width 46 height 65
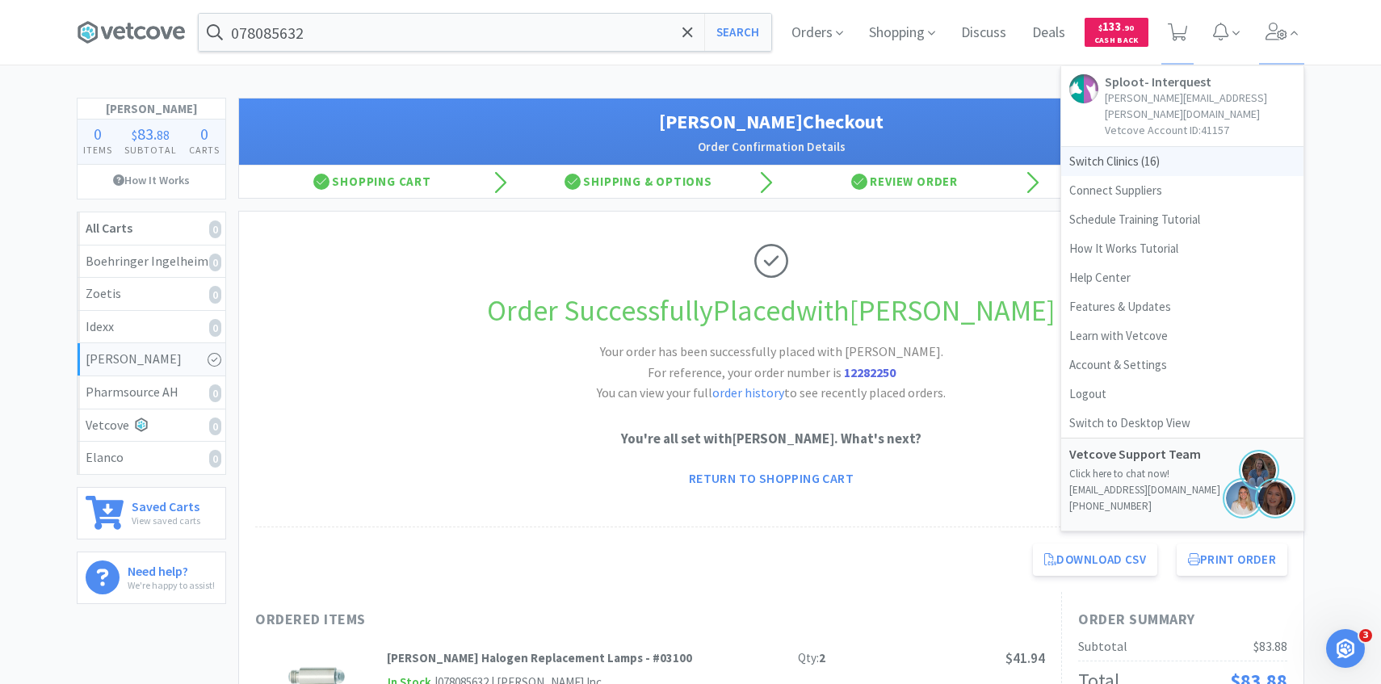
click at [1141, 153] on span "Switch Clinics ( 16 )" at bounding box center [1182, 161] width 242 height 29
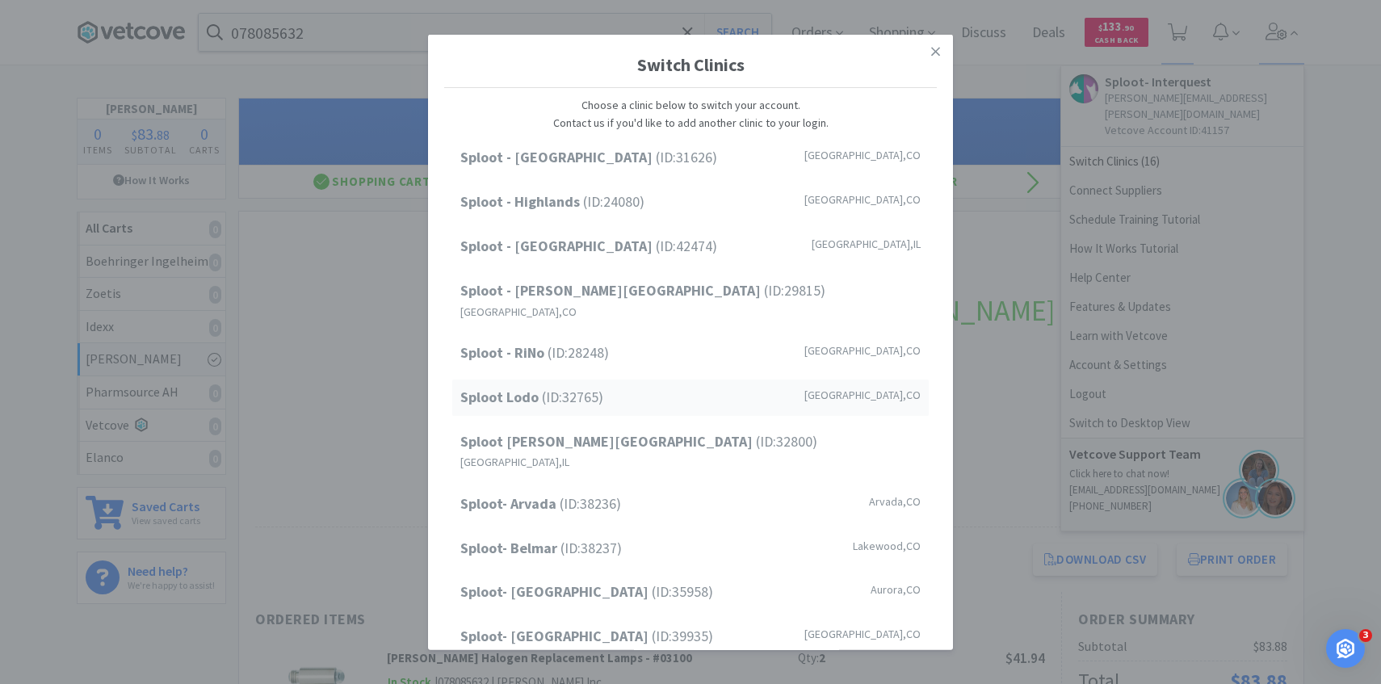
scroll to position [206, 0]
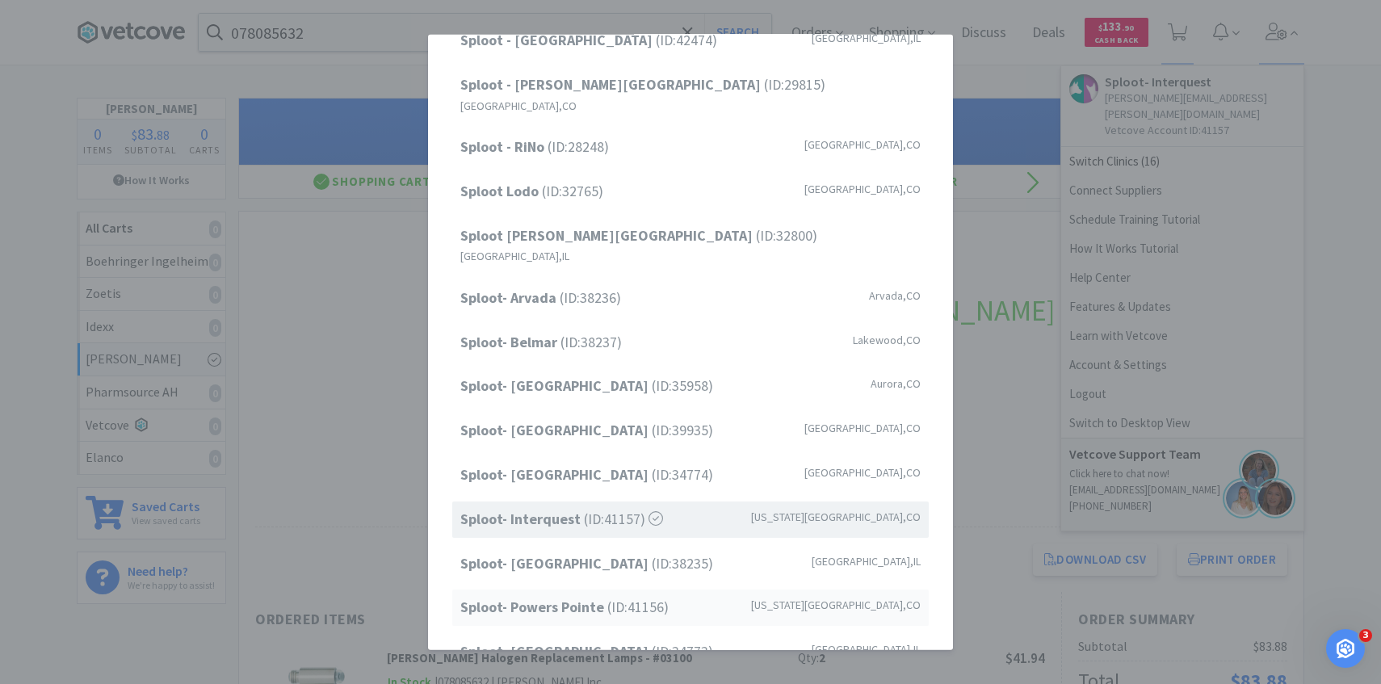
click at [609, 596] on span "Sploot- Powers Pointe (ID: 41156 )" at bounding box center [564, 607] width 208 height 23
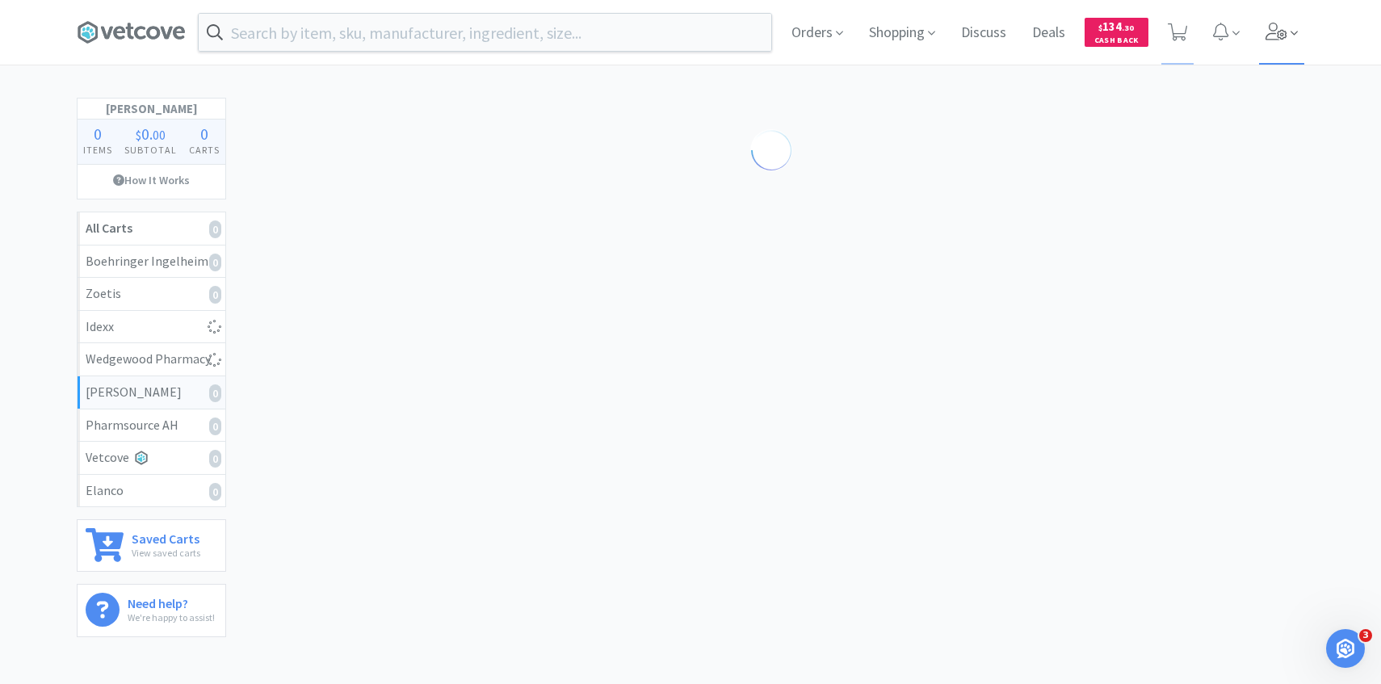
click at [1285, 32] on icon at bounding box center [1277, 32] width 22 height 18
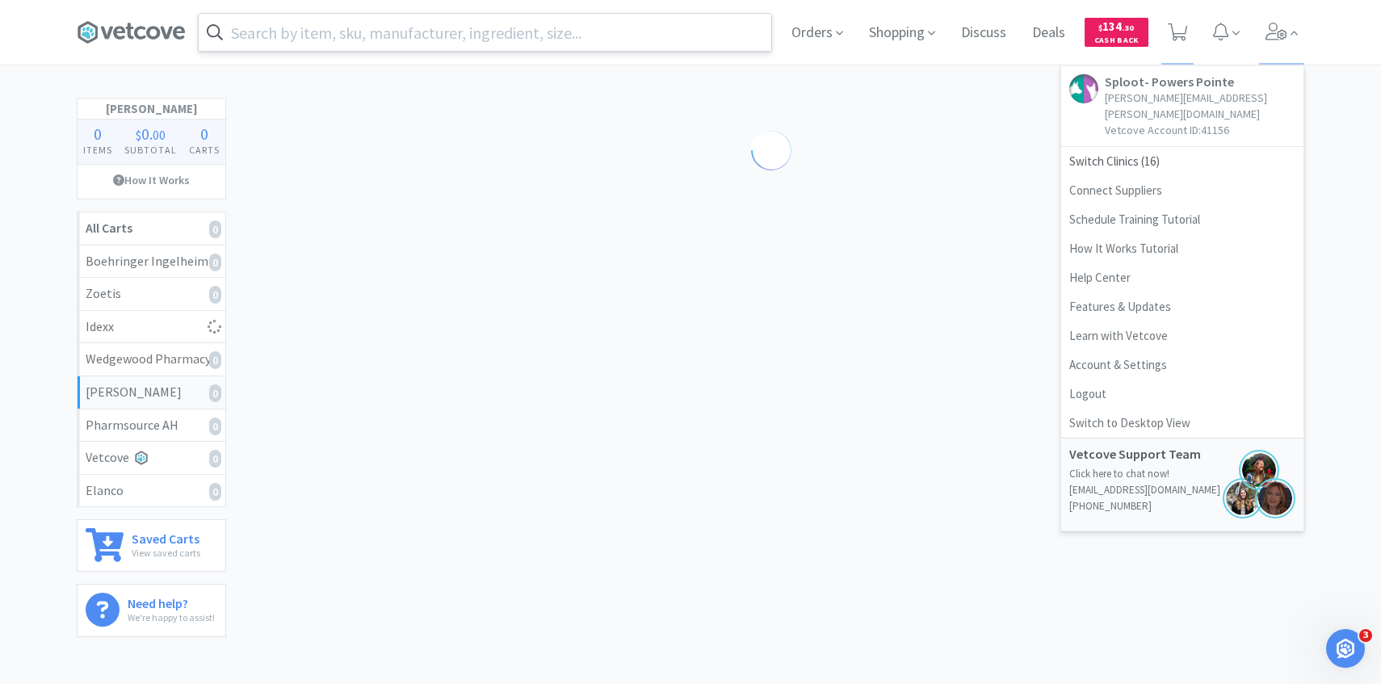
click at [464, 41] on input "text" at bounding box center [485, 32] width 573 height 37
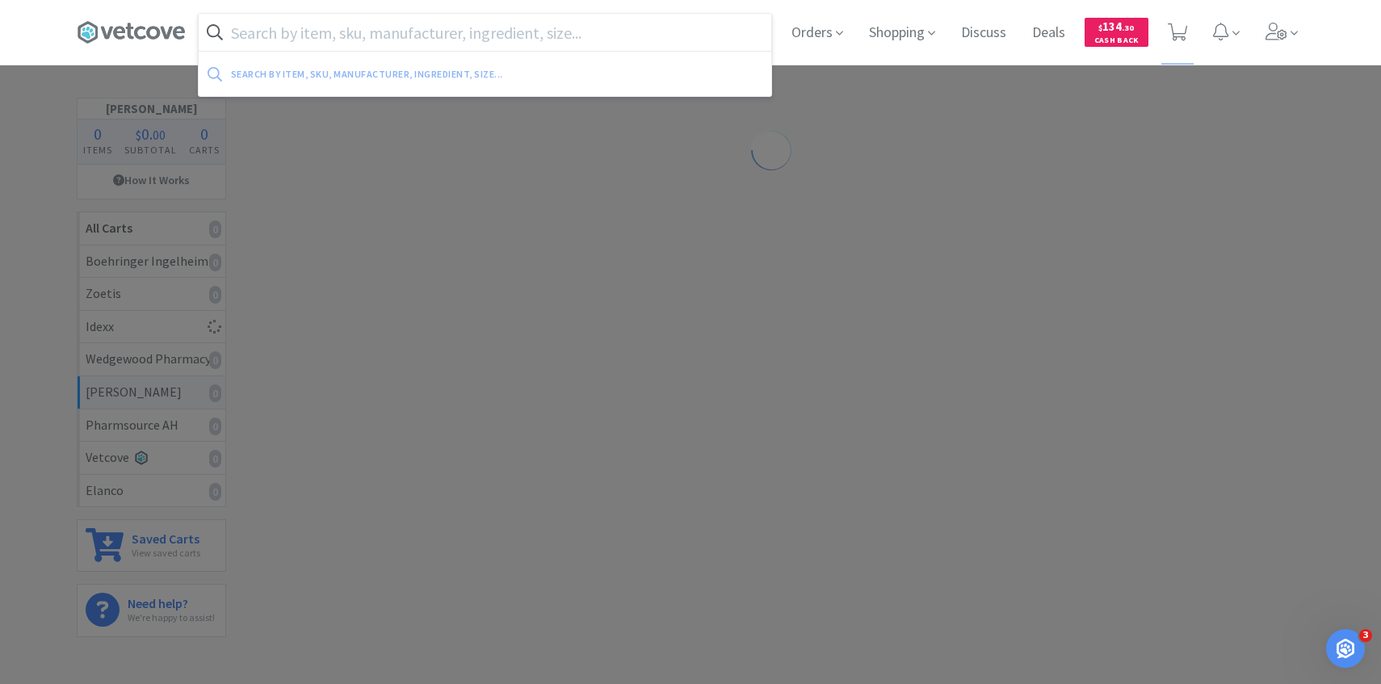
paste input "078085632"
type input "078085632"
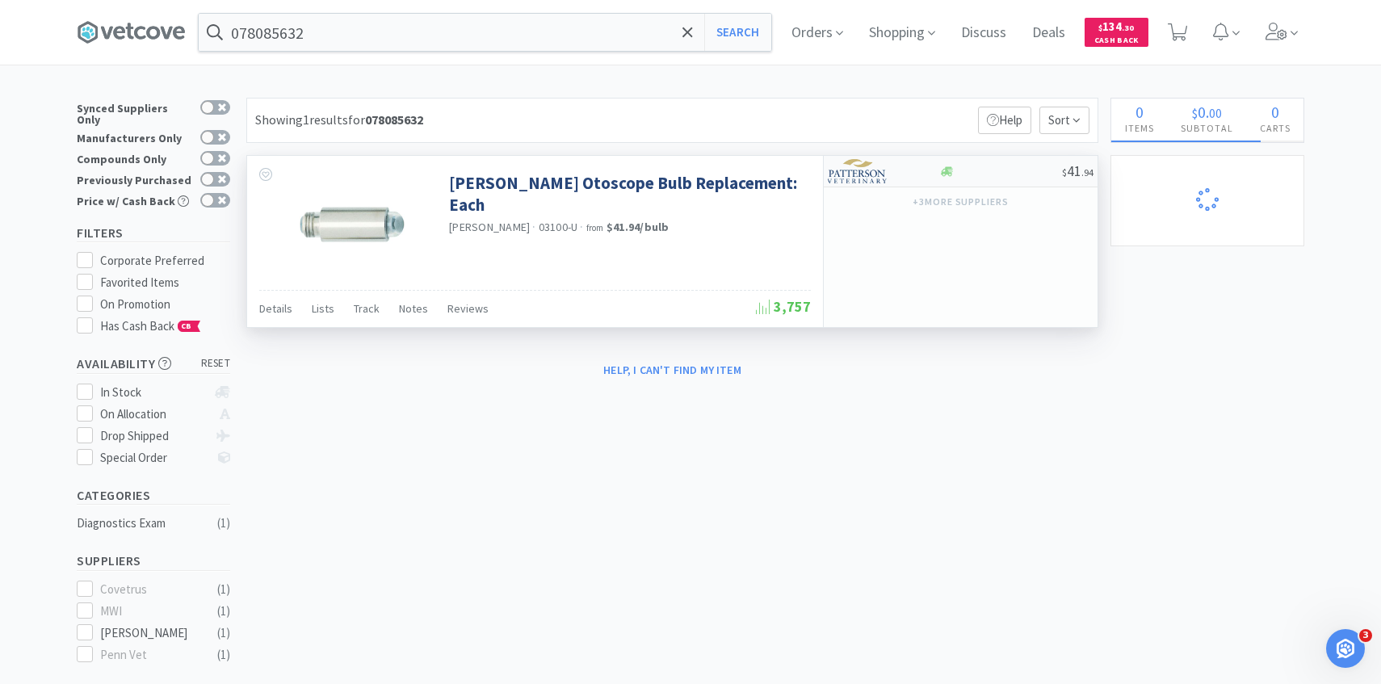
click at [856, 167] on img at bounding box center [858, 171] width 61 height 24
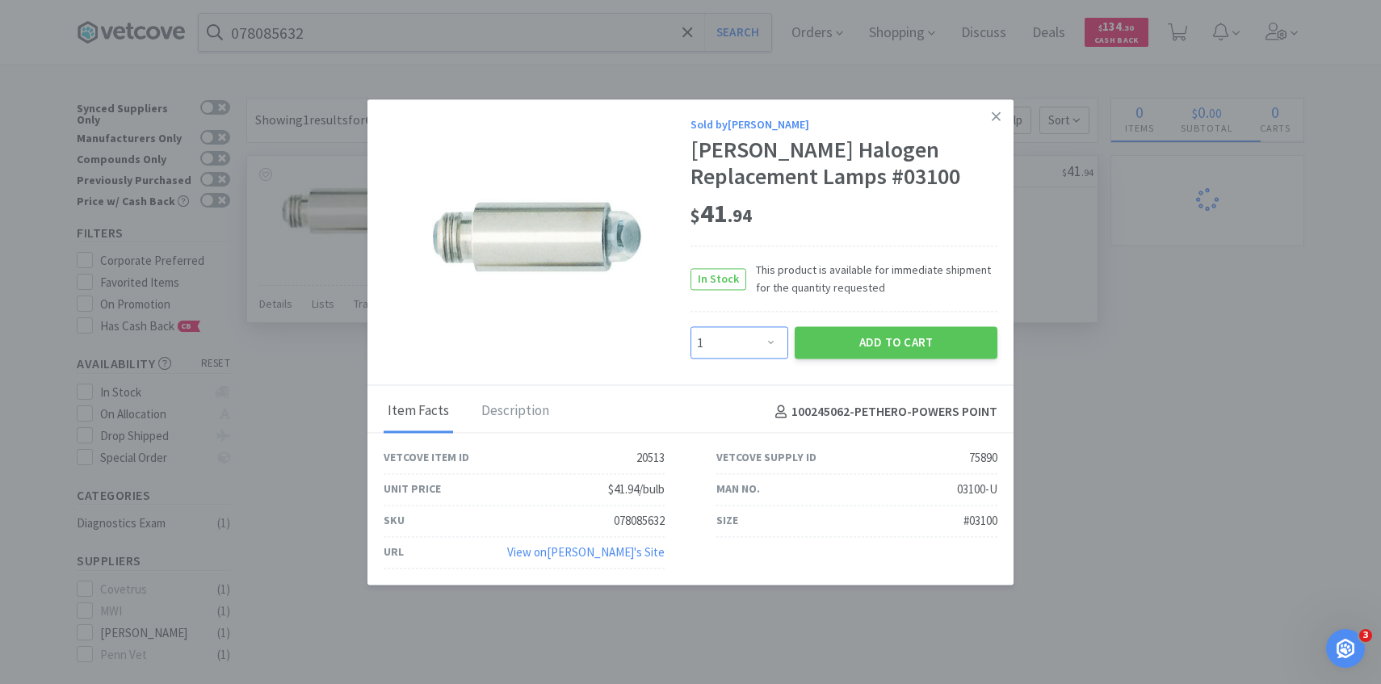
click at [749, 348] on select "Enter Quantity 1 2 3 4 5 6 7 8 9 10 11 12 13 14 15 16 17 18 19 20 Enter Quantity" at bounding box center [740, 343] width 98 height 32
select select "3"
click at [691, 327] on select "Enter Quantity 1 2 3 4 5 6 7 8 9 10 11 12 13 14 15 16 17 18 19 20 Enter Quantity" at bounding box center [740, 343] width 98 height 32
click at [888, 321] on div "Sold by [PERSON_NAME] [PERSON_NAME] Halogen Replacement Lamps #03100 $ 41 . 94 …" at bounding box center [844, 238] width 307 height 244
click at [888, 329] on button "Add to Cart" at bounding box center [896, 343] width 203 height 32
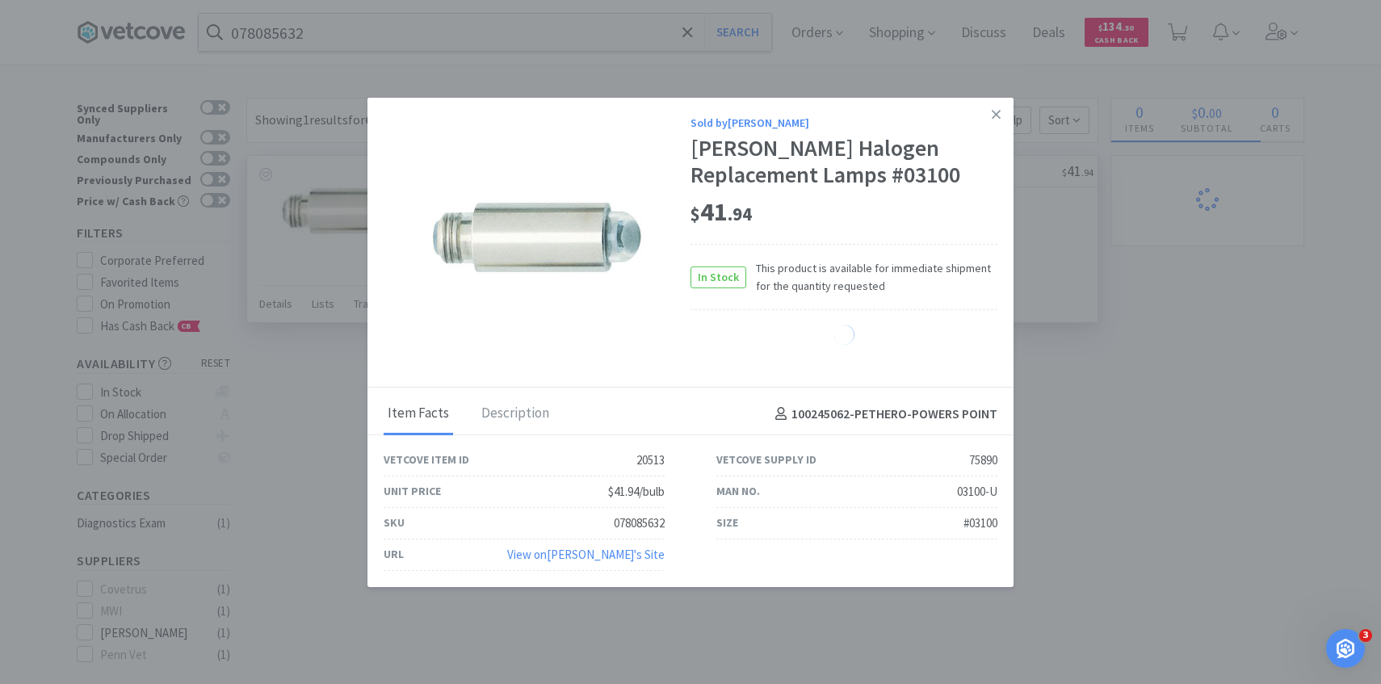
select select "3"
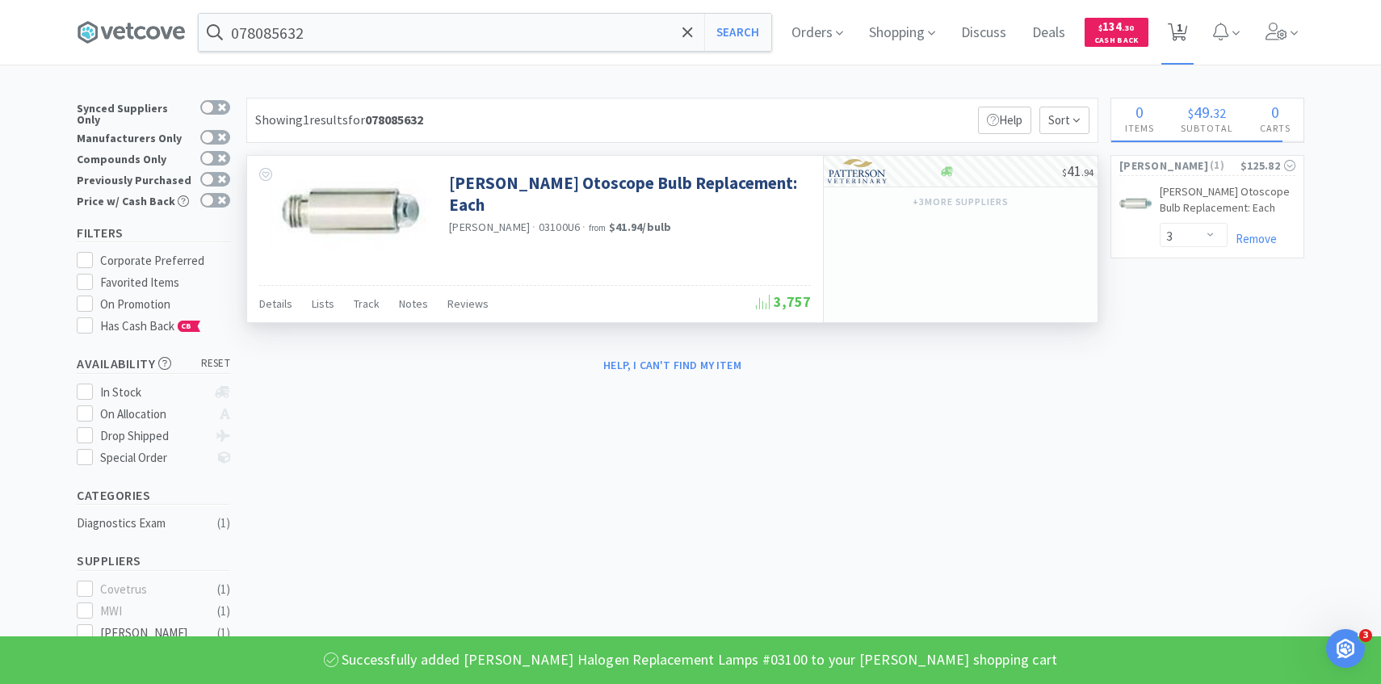
click at [1183, 45] on span "1" at bounding box center [1178, 32] width 33 height 65
select select "3"
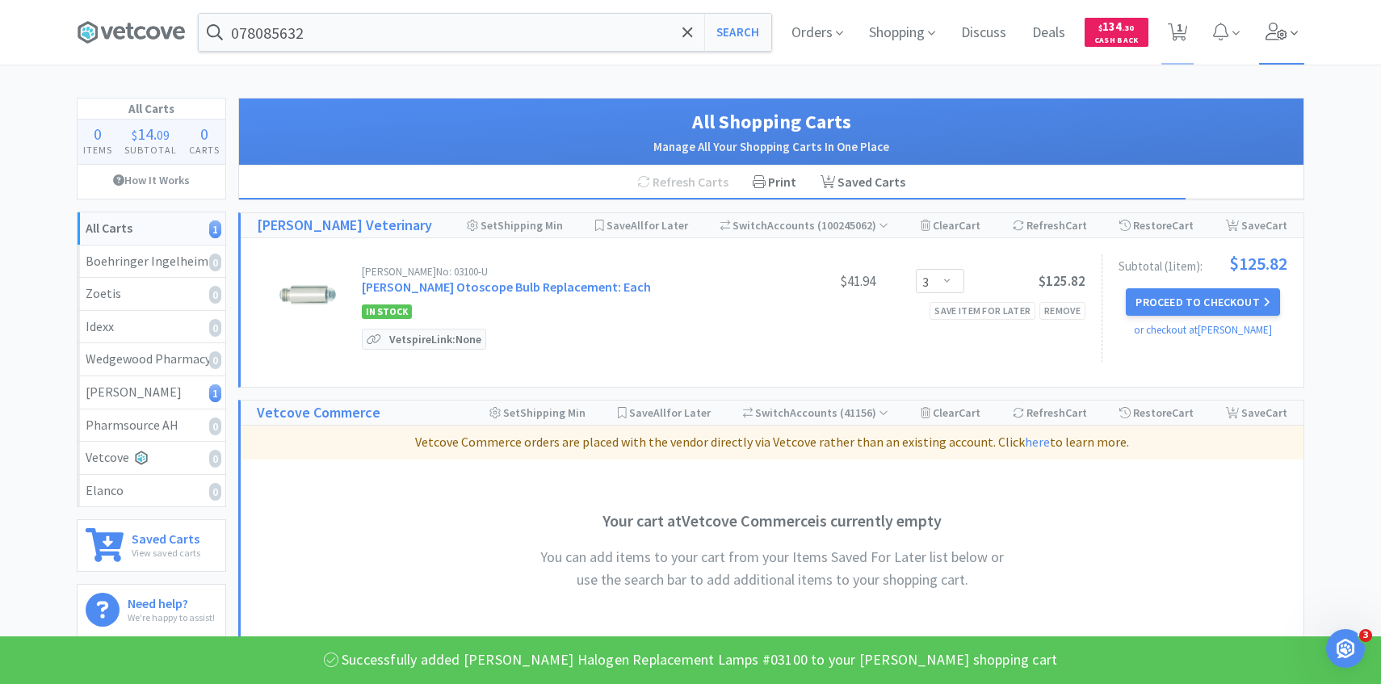
click at [1287, 41] on span at bounding box center [1282, 32] width 46 height 65
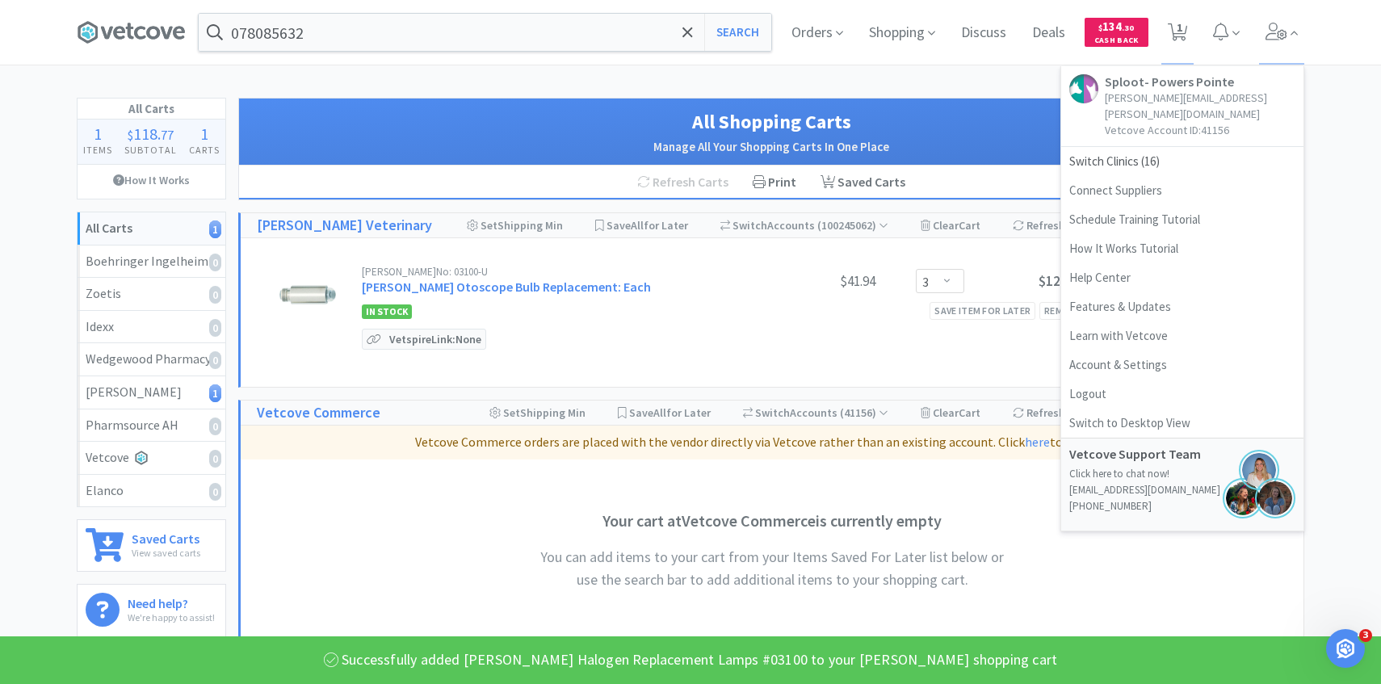
click at [943, 107] on h1 "All Shopping Carts" at bounding box center [771, 122] width 1032 height 31
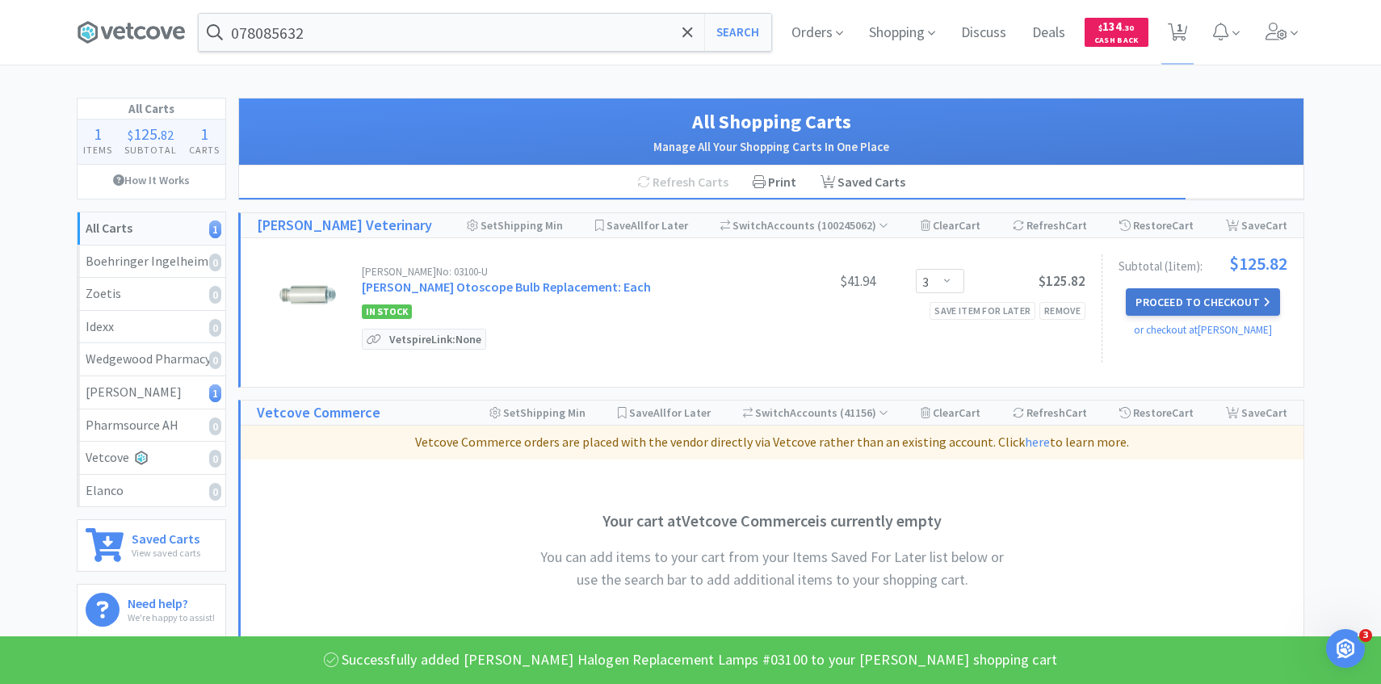
click at [1188, 304] on button "Proceed to Checkout" at bounding box center [1202, 301] width 153 height 27
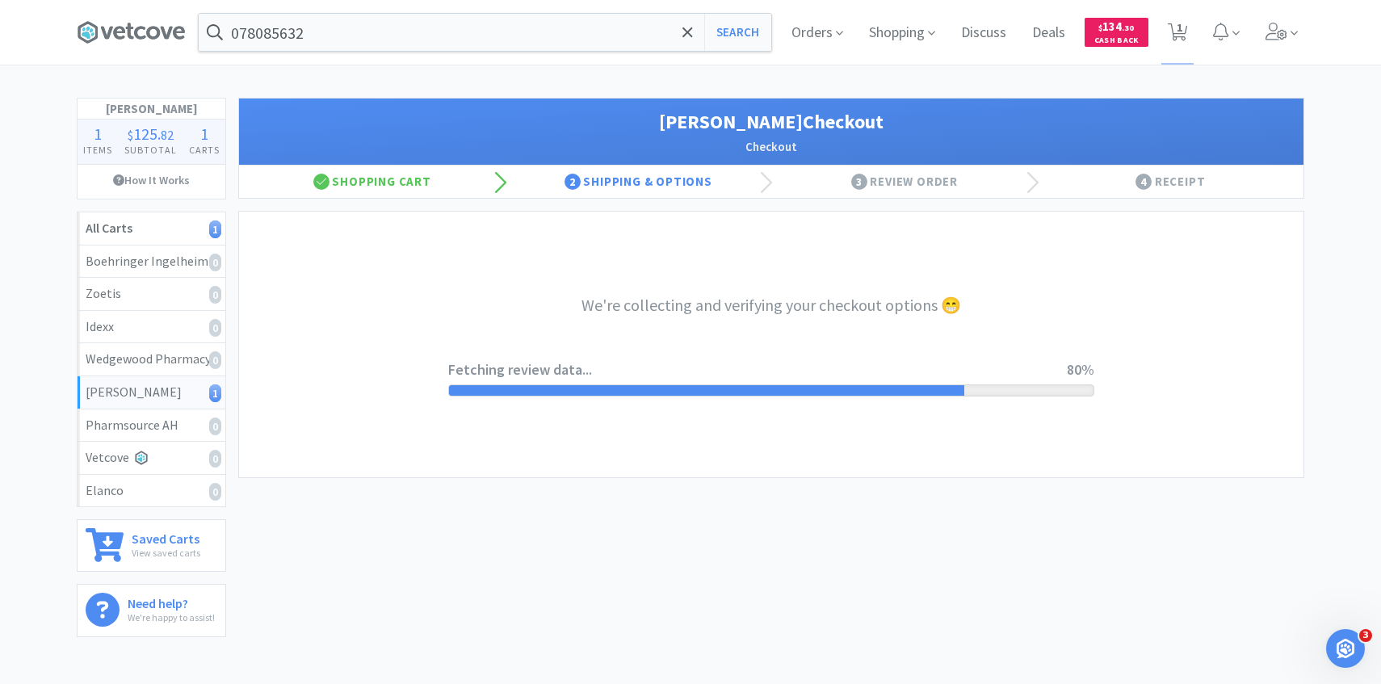
select select "1"
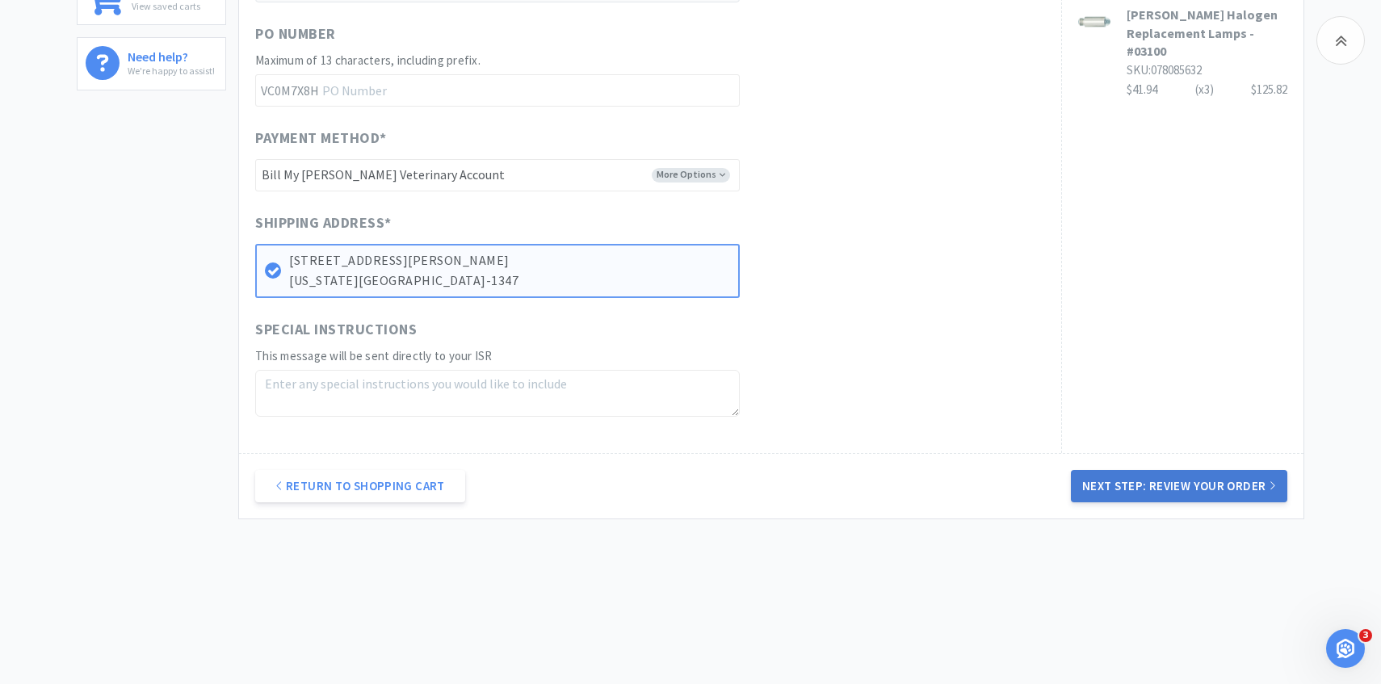
click at [1109, 490] on button "Next Step: Review Your Order" at bounding box center [1179, 486] width 216 height 32
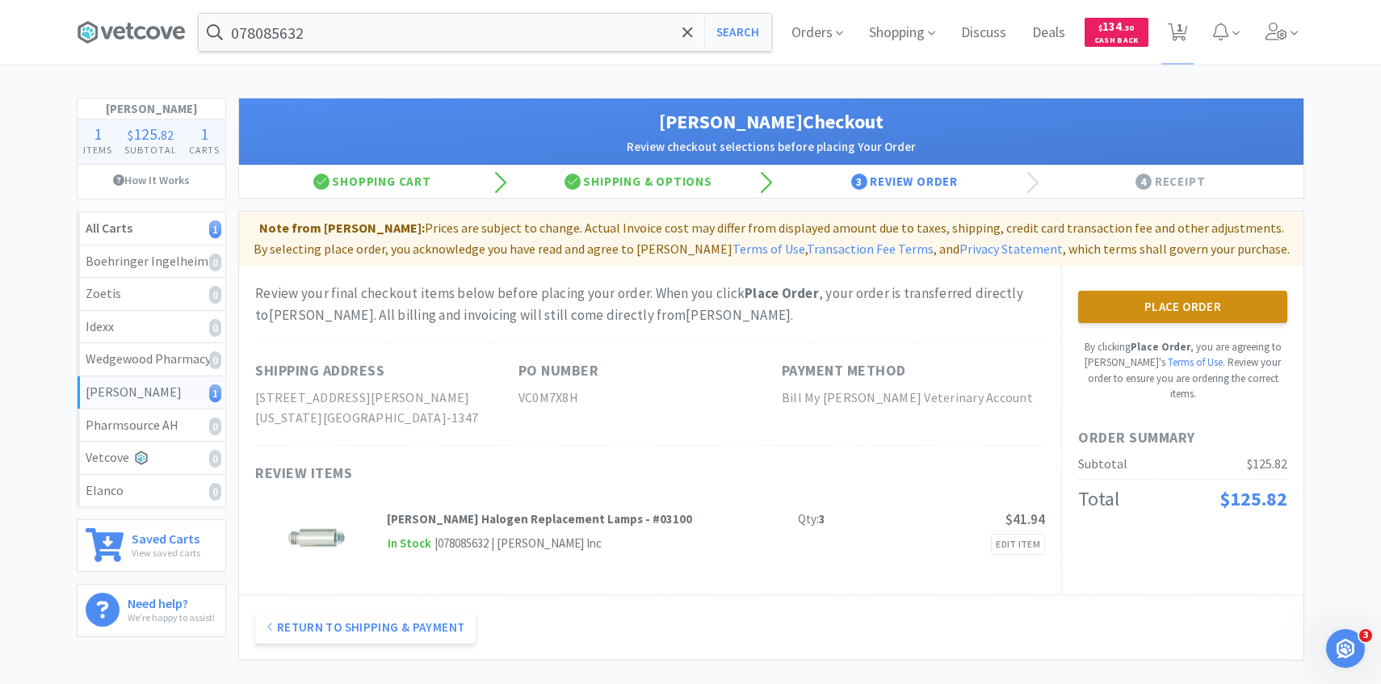
click at [1140, 301] on button "Place Order" at bounding box center [1182, 307] width 209 height 32
